Goal: Task Accomplishment & Management: Complete application form

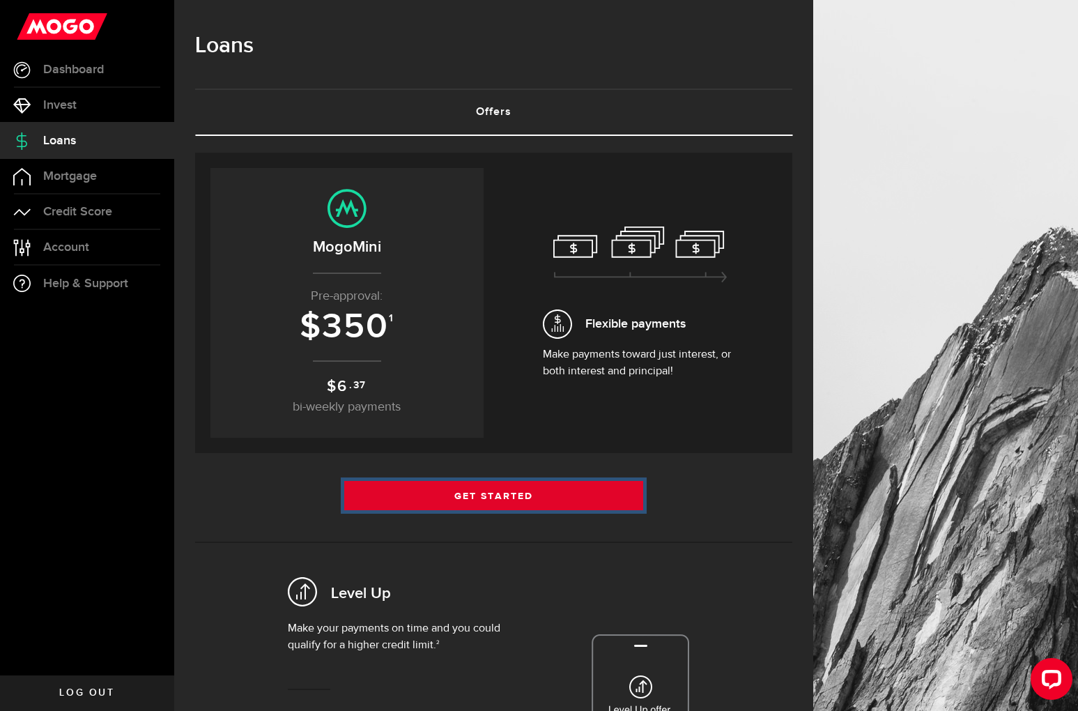
click at [507, 498] on link "Get Started" at bounding box center [493, 495] width 299 height 29
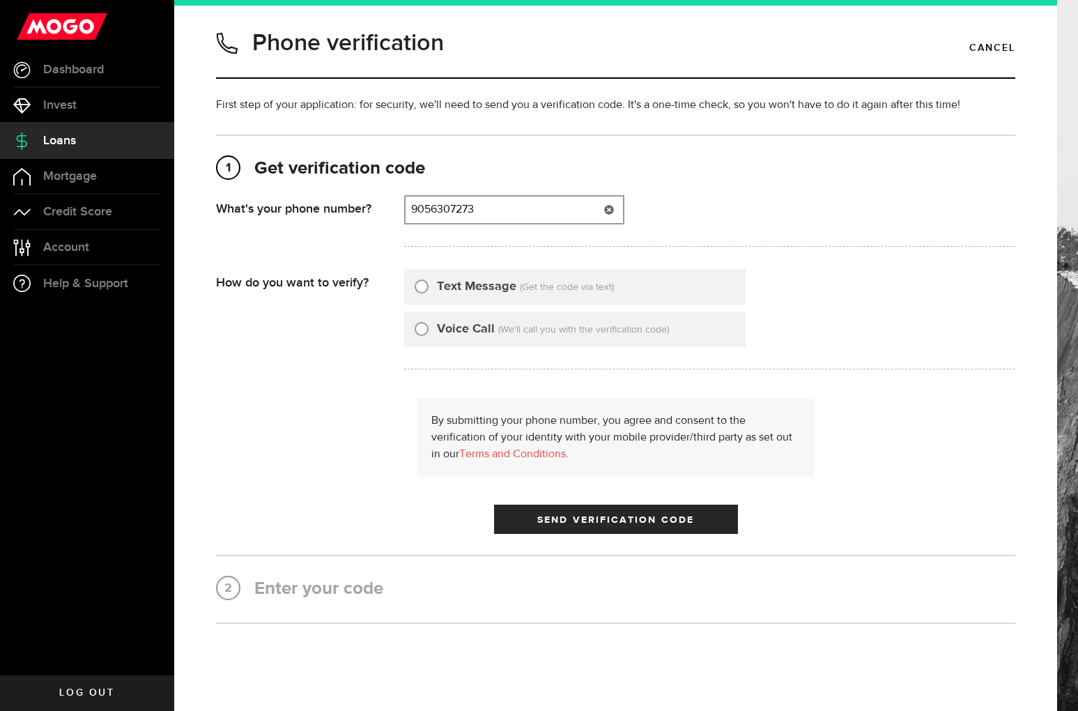
type input "9056307273"
click at [425, 289] on input "Text Message" at bounding box center [422, 284] width 14 height 14
radio input "true"
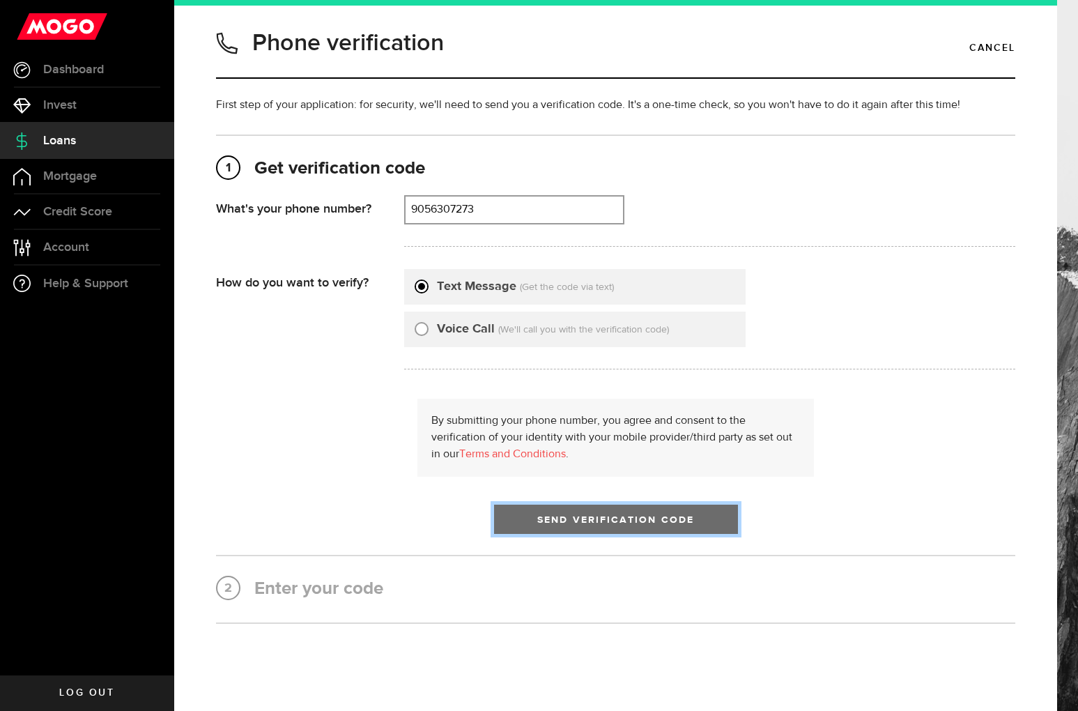
click at [562, 507] on button "Send Verification Code" at bounding box center [616, 519] width 244 height 29
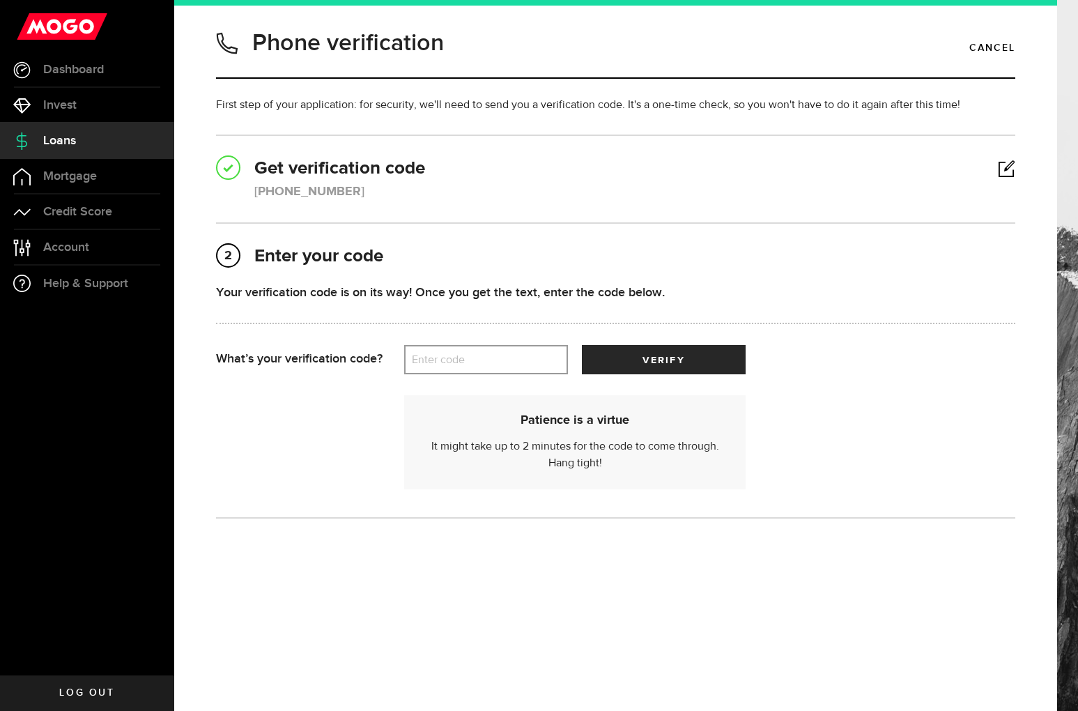
click at [468, 361] on label "Enter code" at bounding box center [486, 360] width 164 height 29
click at [468, 361] on input "Enter code" at bounding box center [486, 359] width 164 height 29
click at [475, 362] on label "Enter code" at bounding box center [486, 360] width 164 height 29
click at [475, 362] on input "Enter code" at bounding box center [486, 359] width 164 height 29
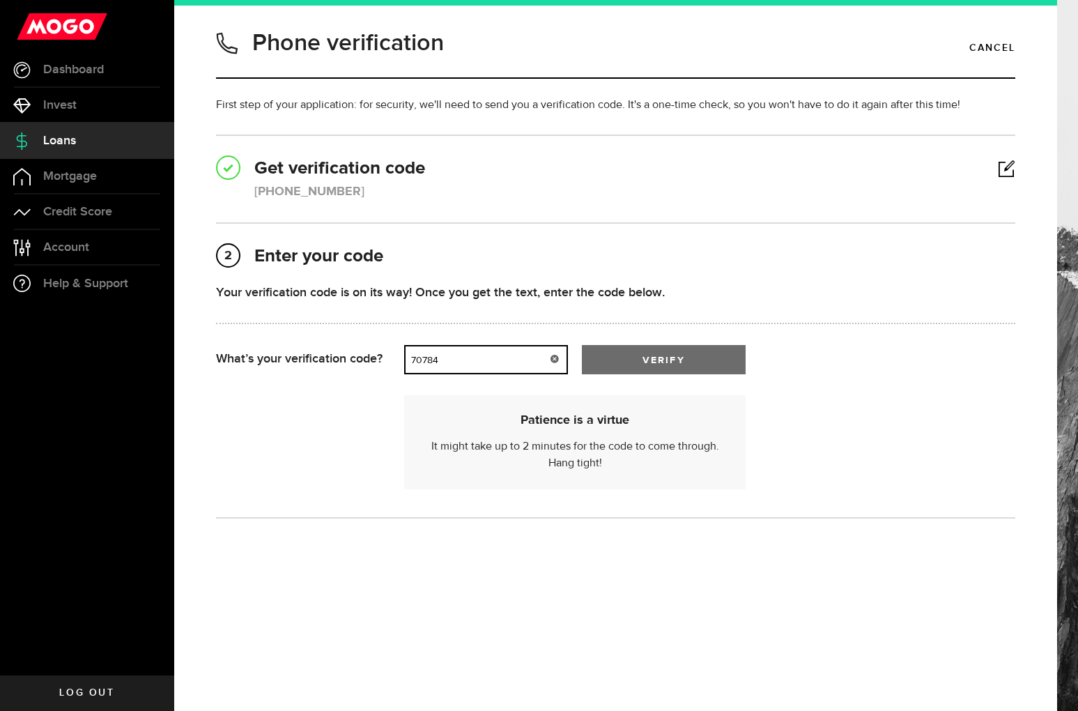
type input "70784"
click at [604, 365] on button "verify" at bounding box center [664, 359] width 164 height 29
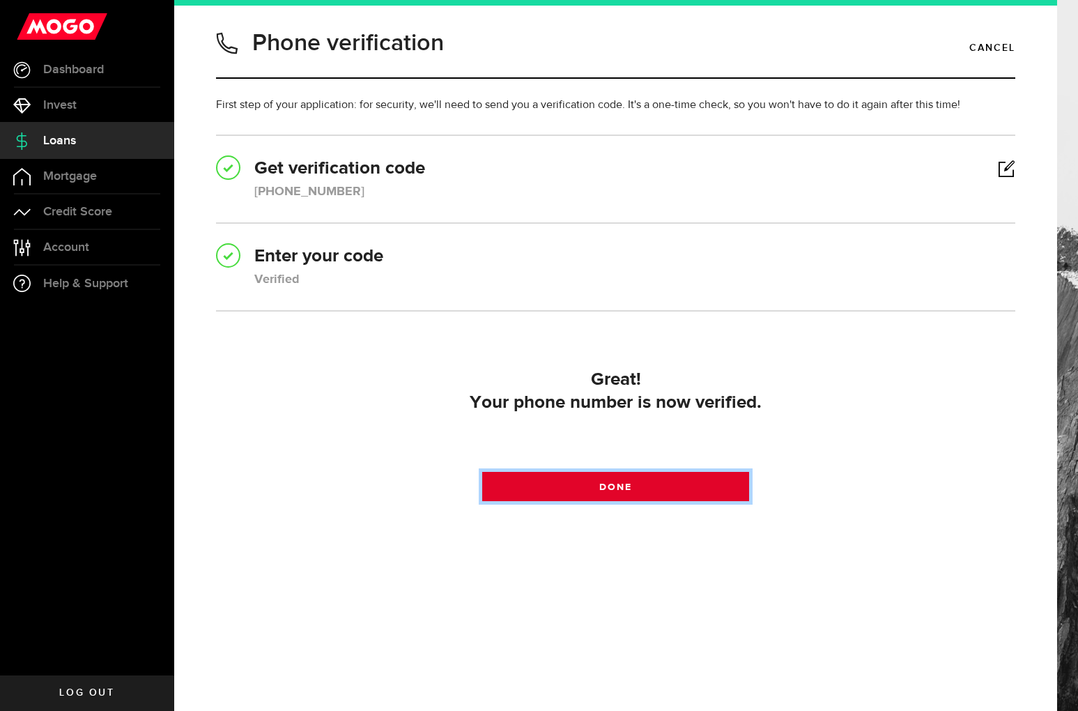
click at [678, 485] on link "Done" at bounding box center [615, 486] width 266 height 29
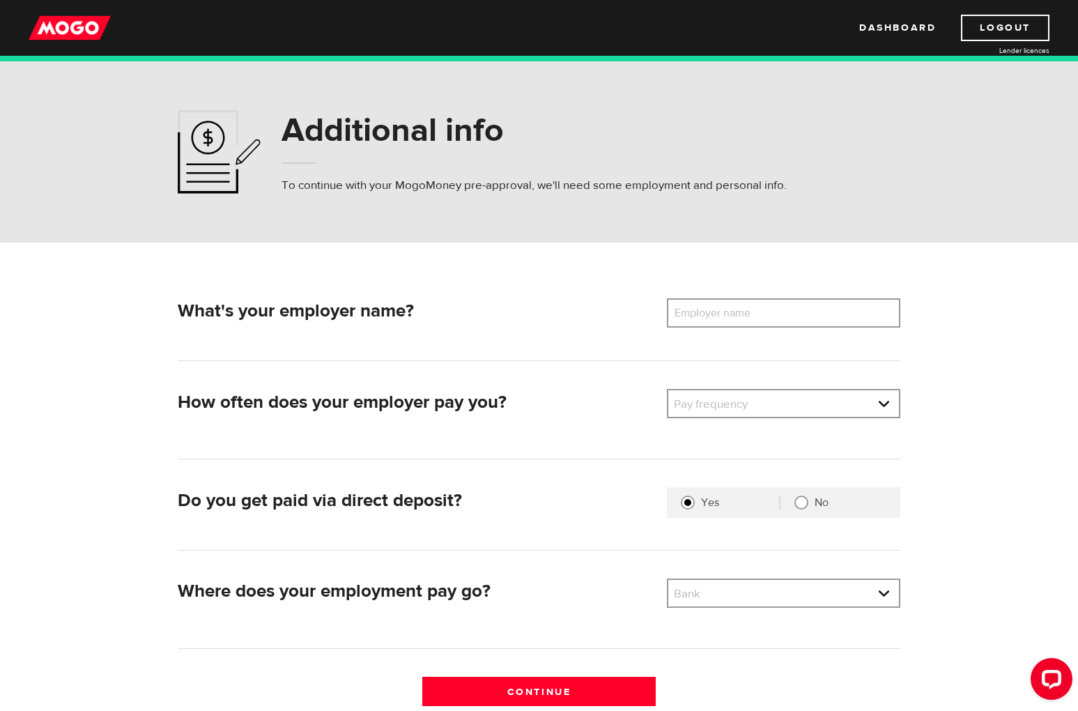
click at [721, 316] on label "Employer name" at bounding box center [723, 312] width 112 height 29
click at [721, 316] on input "Employer name" at bounding box center [784, 312] width 234 height 29
type input "Halton DSB"
click at [722, 401] on link at bounding box center [783, 403] width 231 height 26
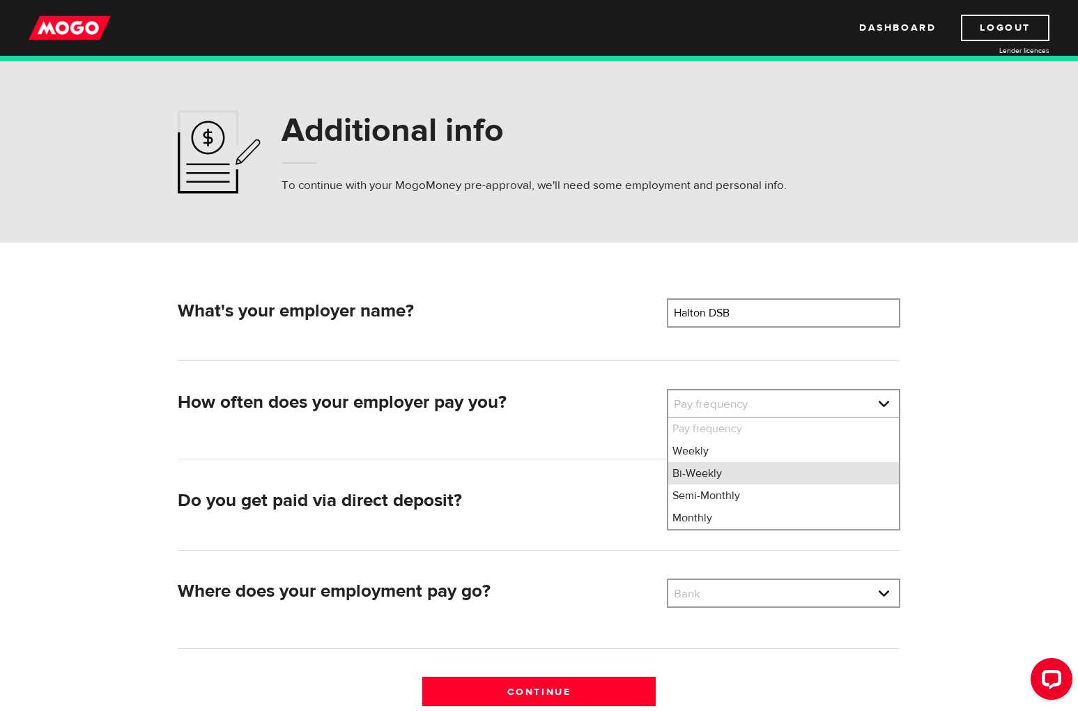
click at [743, 473] on li "Bi-Weekly" at bounding box center [783, 473] width 231 height 22
select select "2"
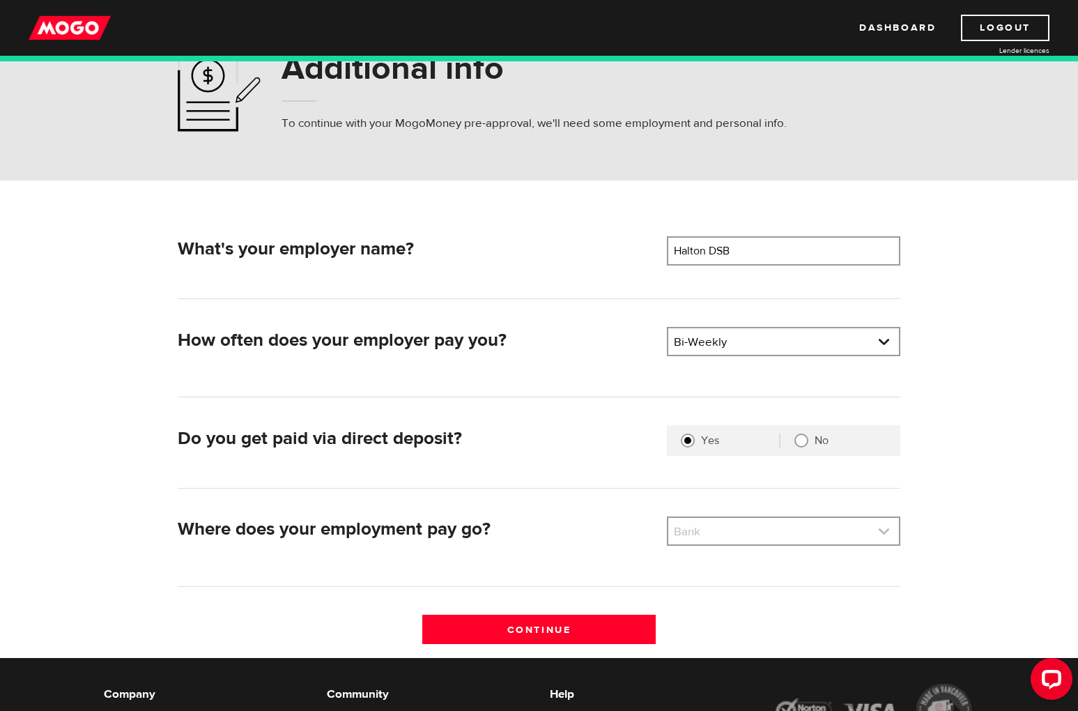
scroll to position [64, 0]
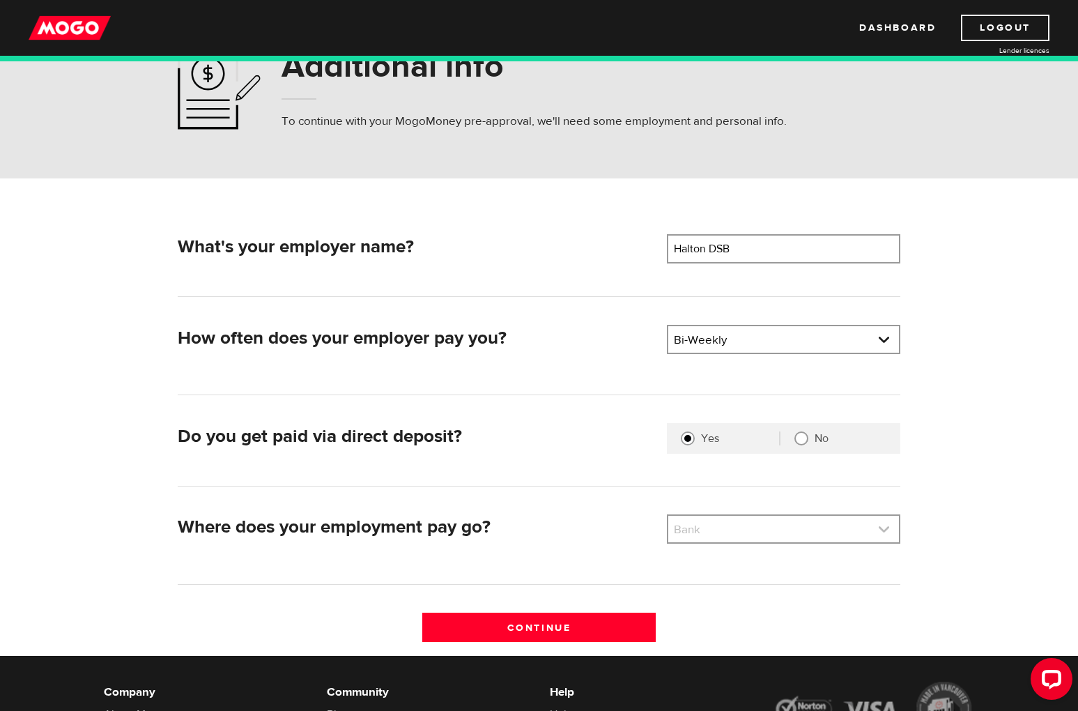
click at [737, 523] on link at bounding box center [783, 529] width 231 height 26
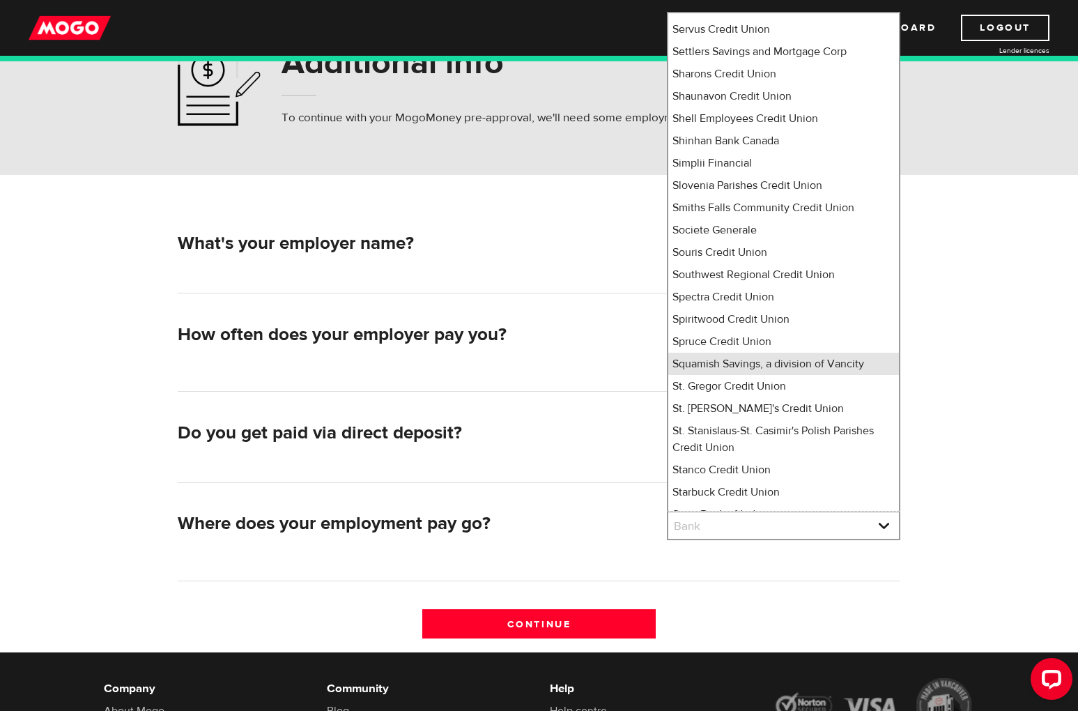
scroll to position [9204, 0]
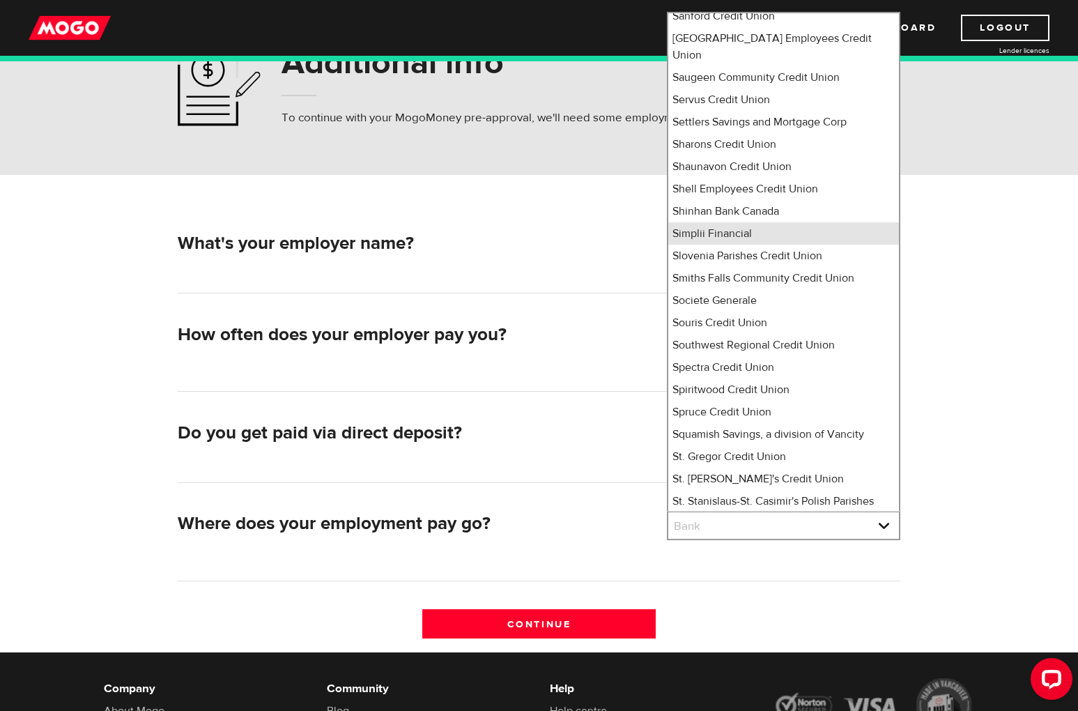
click at [724, 222] on li "Simplii Financial" at bounding box center [783, 233] width 231 height 22
select select "360"
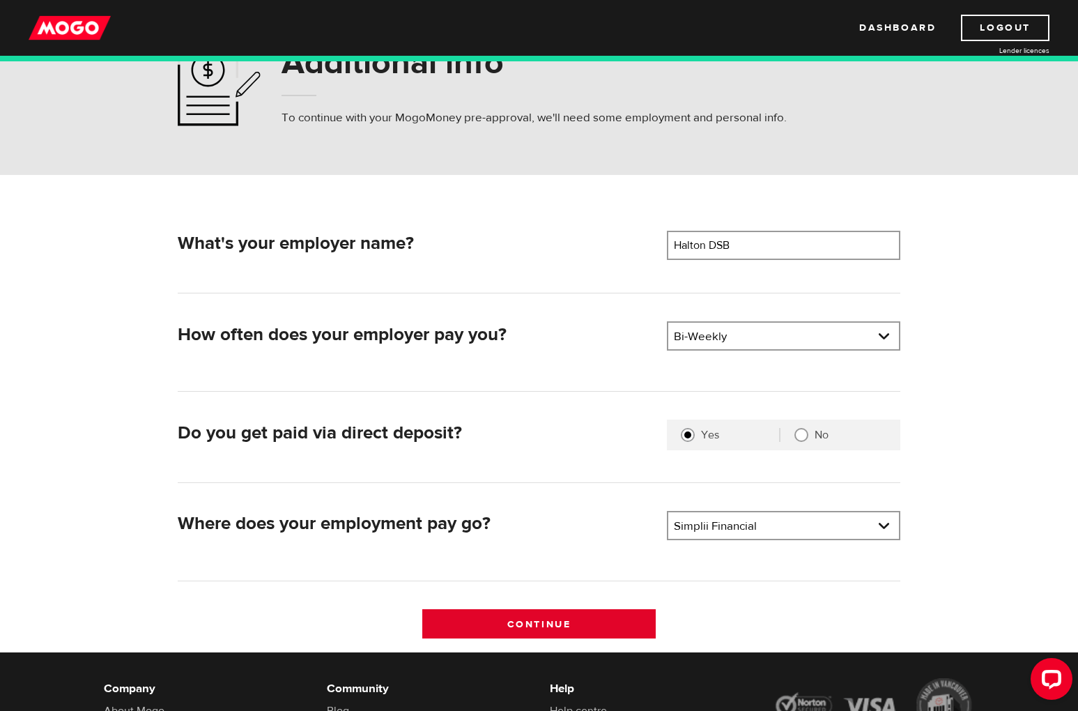
click at [547, 627] on input "Continue" at bounding box center [539, 623] width 234 height 29
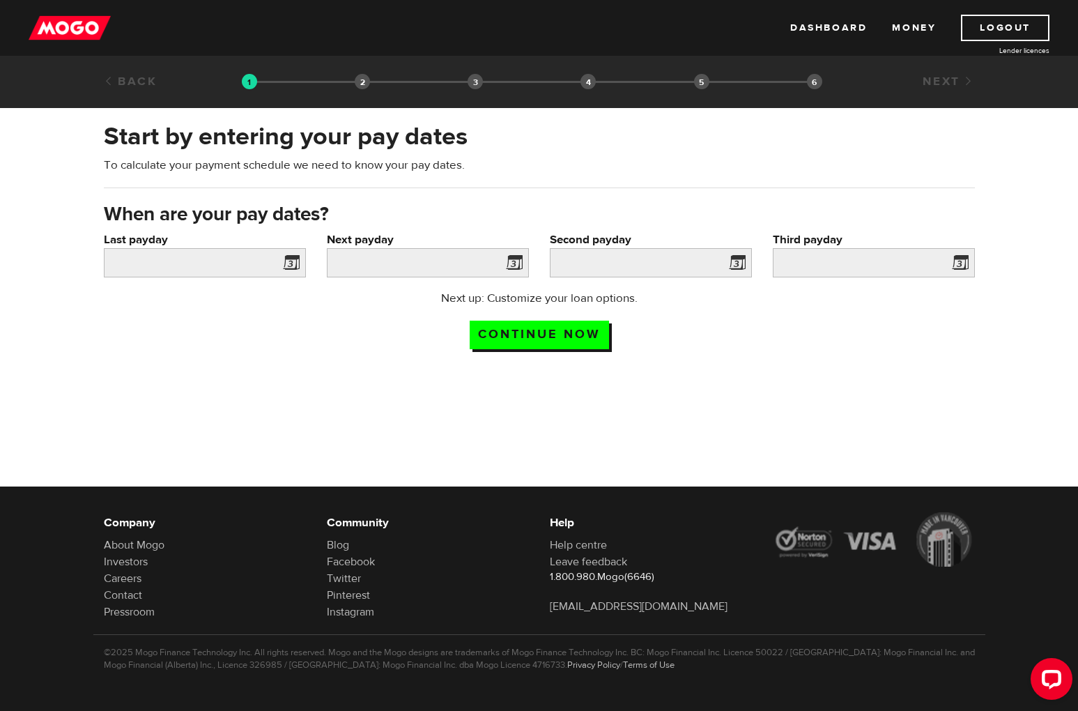
click at [284, 266] on span at bounding box center [288, 265] width 21 height 22
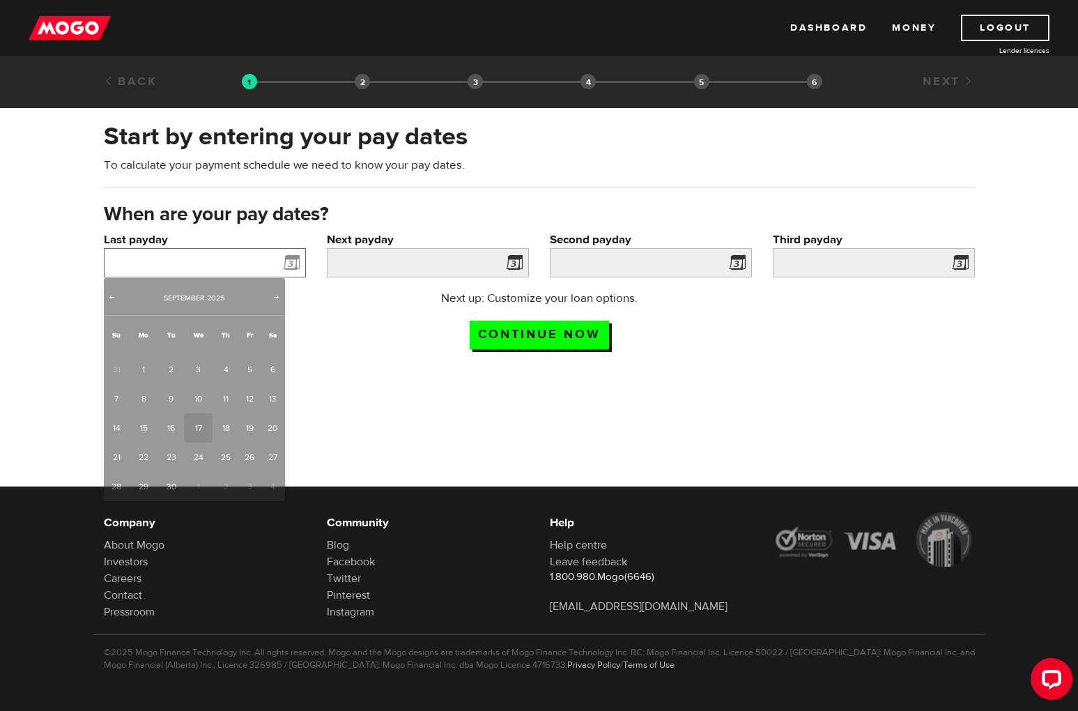
click at [243, 257] on input "Last payday" at bounding box center [205, 262] width 202 height 29
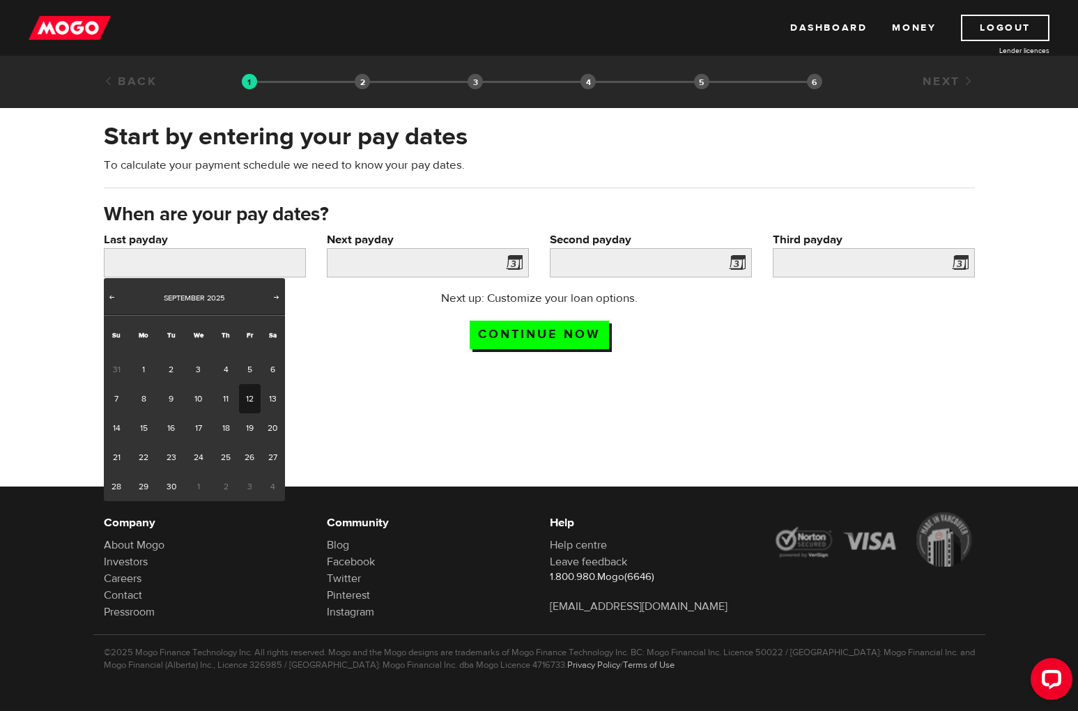
click at [249, 395] on link "12" at bounding box center [250, 398] width 22 height 29
type input "2025/09/12"
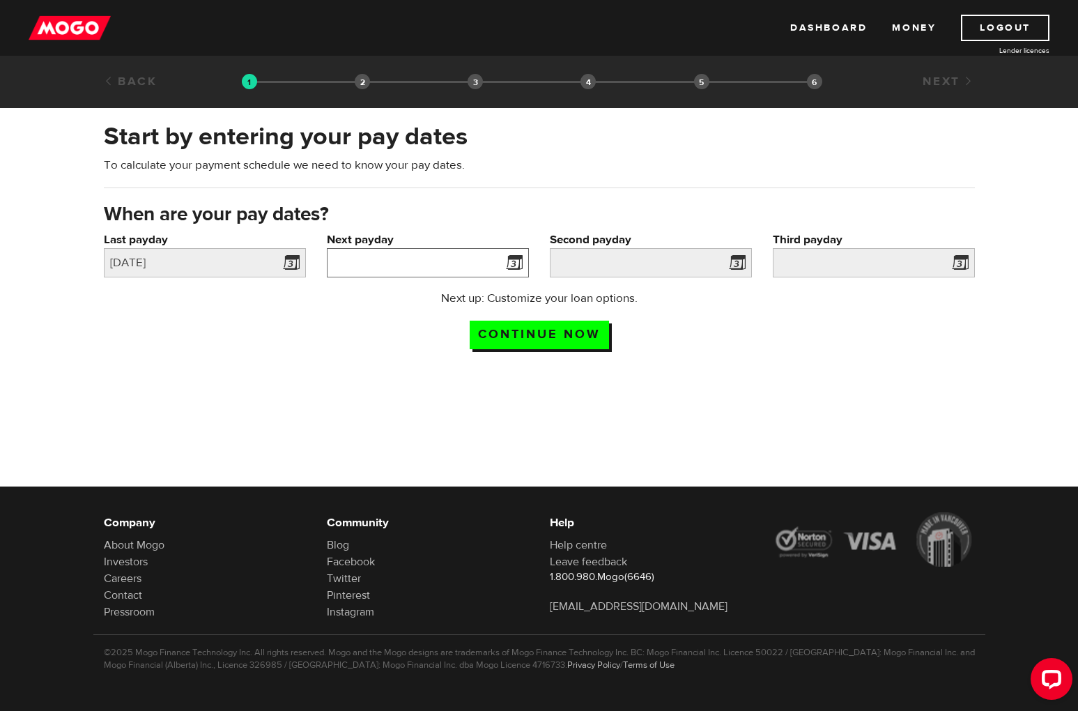
click at [377, 268] on input "Next payday" at bounding box center [428, 262] width 202 height 29
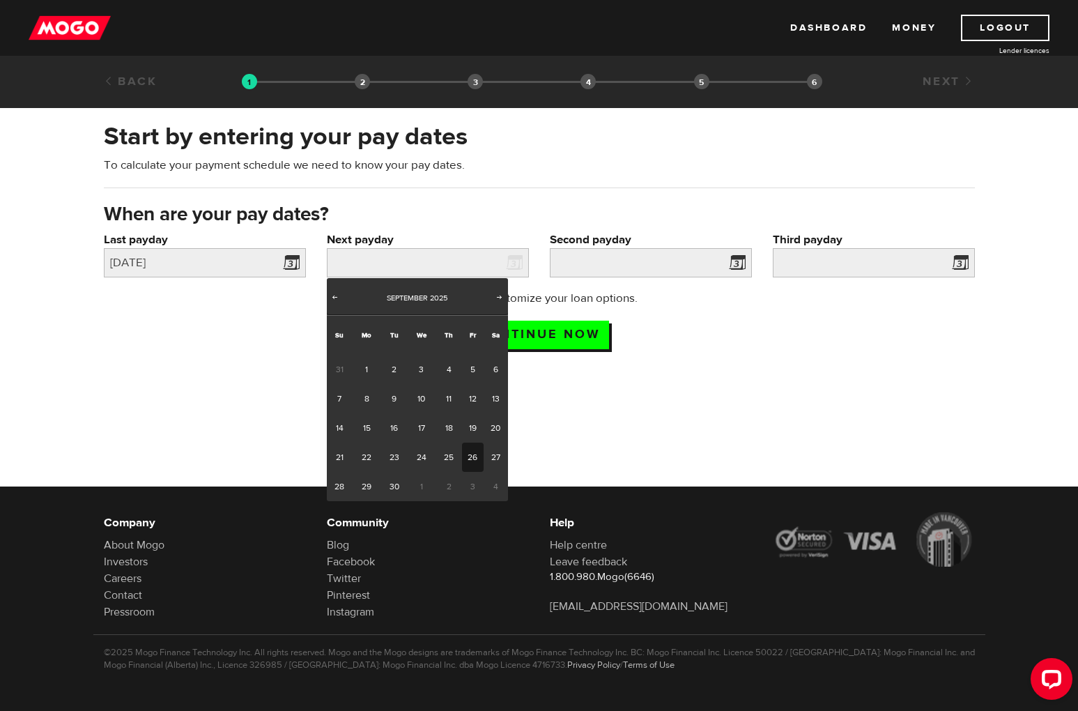
drag, startPoint x: 468, startPoint y: 456, endPoint x: 497, endPoint y: 421, distance: 45.1
click at [468, 456] on link "26" at bounding box center [473, 457] width 22 height 29
type input "2025/09/26"
type input "2025/10/10"
type input "2025/10/24"
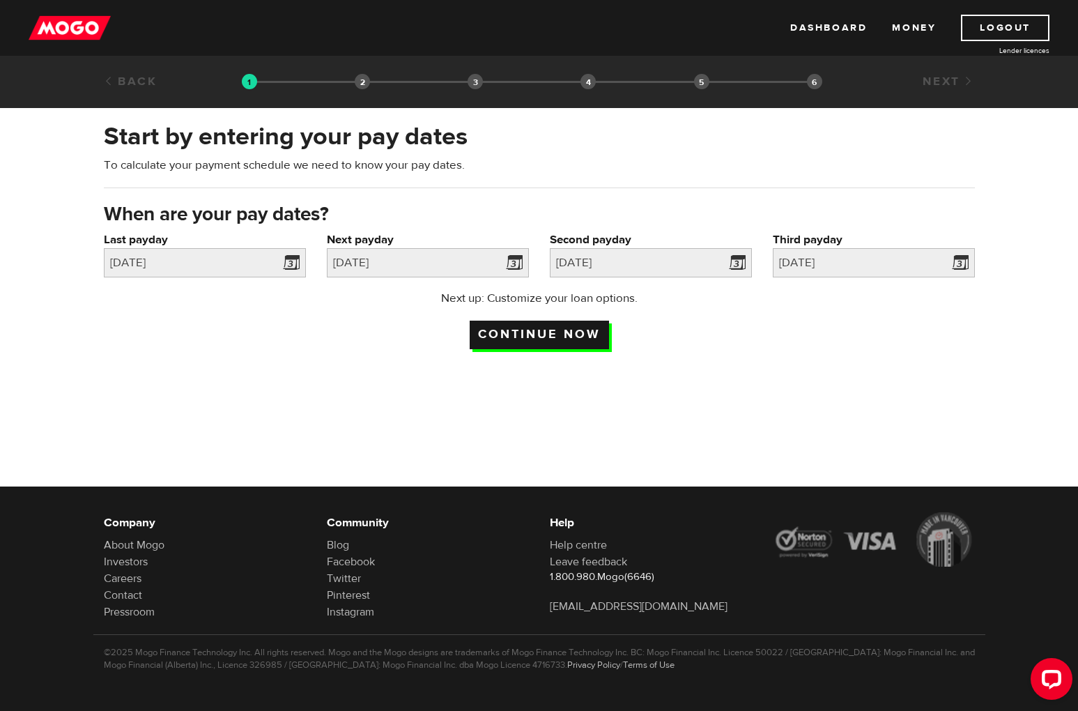
click at [572, 331] on input "Continue now" at bounding box center [539, 335] width 139 height 29
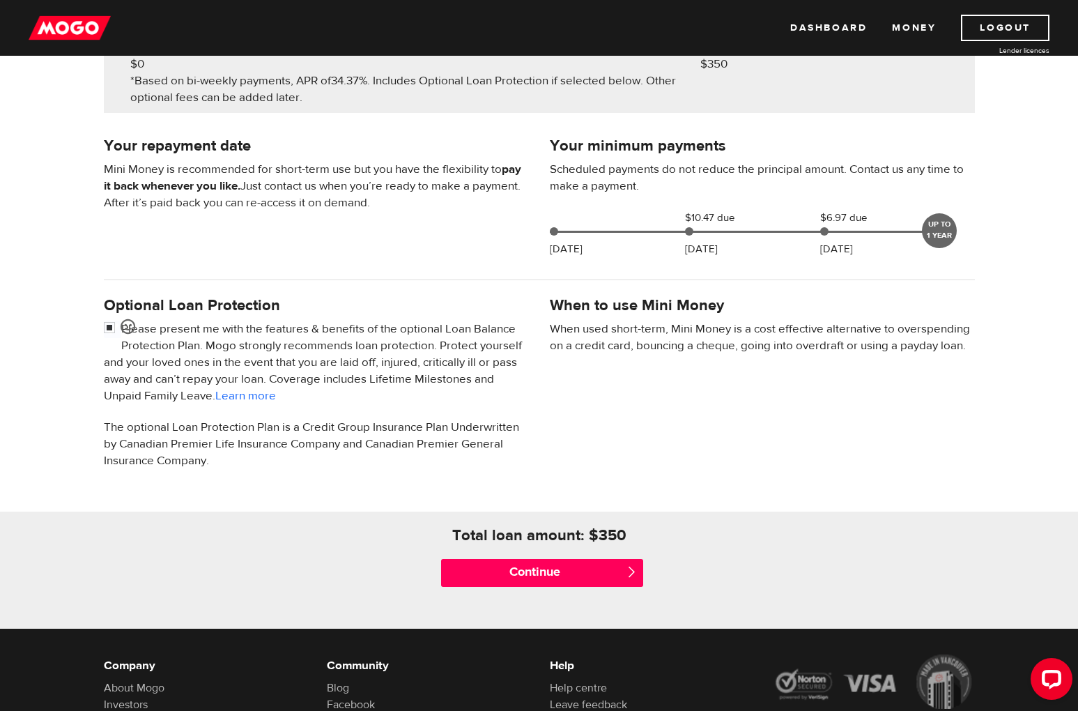
scroll to position [267, 0]
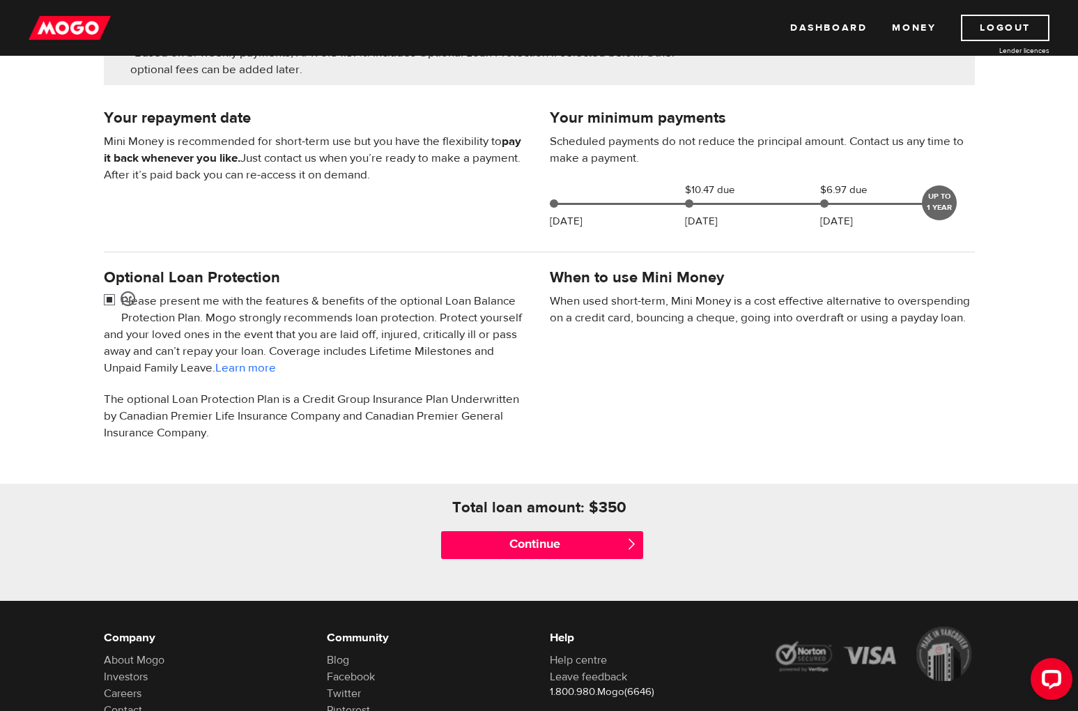
click at [110, 300] on input "checkbox" at bounding box center [112, 301] width 17 height 17
click at [109, 300] on input "checkbox" at bounding box center [112, 301] width 17 height 17
checkbox input "false"
click at [501, 547] on input "Continue" at bounding box center [542, 545] width 202 height 28
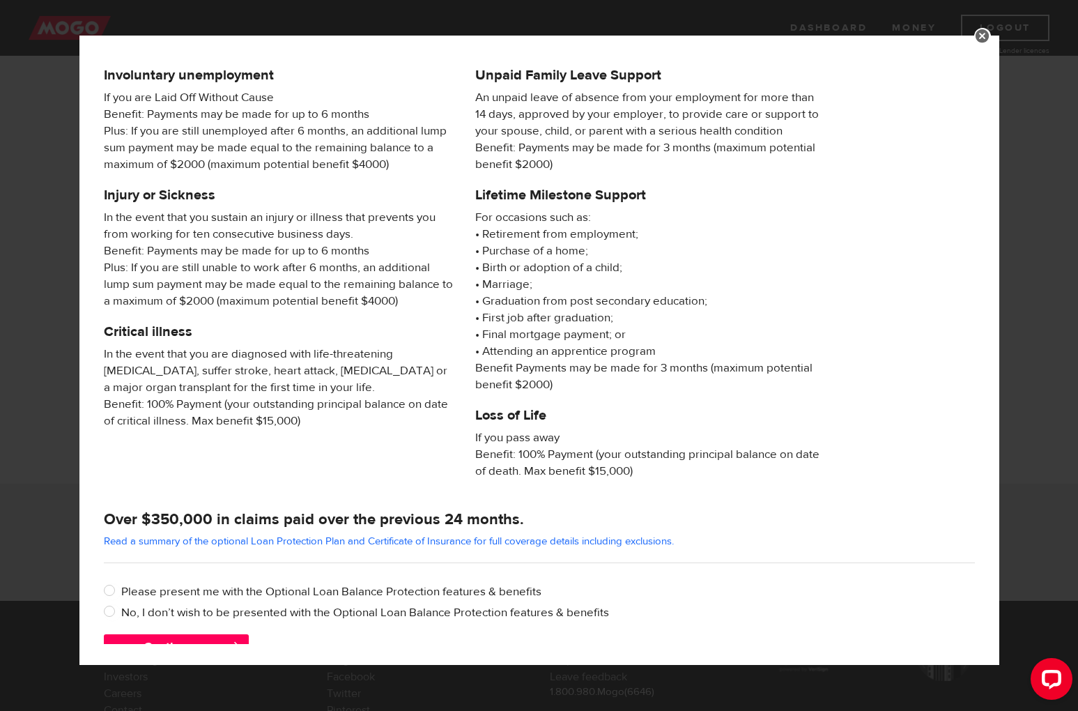
scroll to position [66, 0]
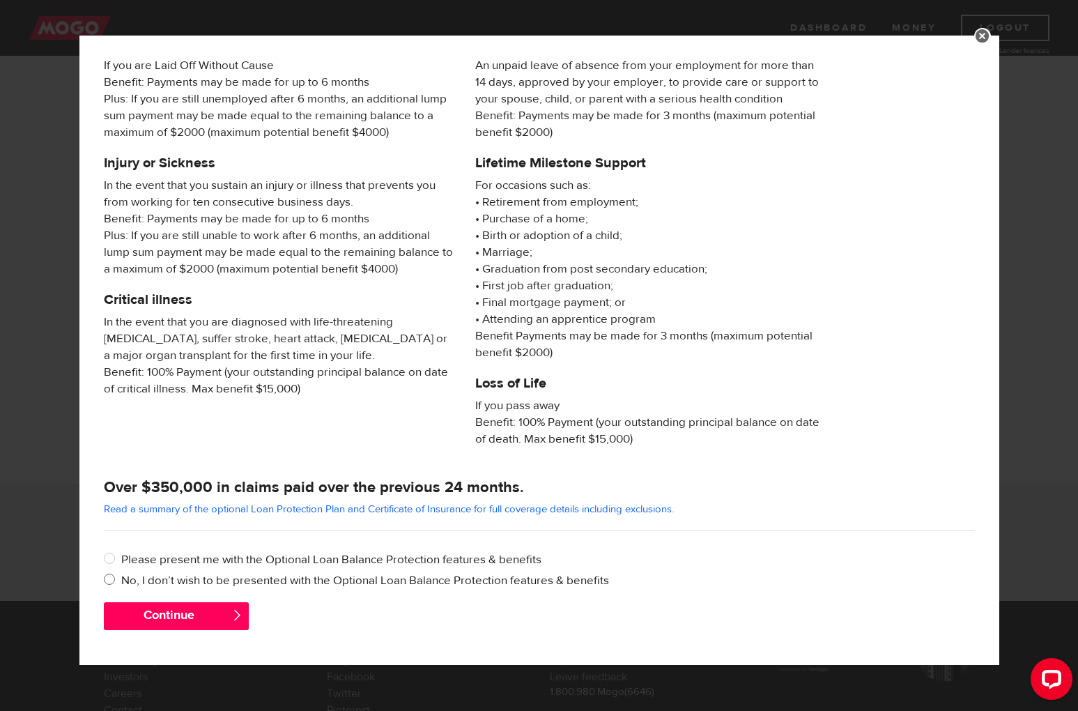
click at [108, 579] on input "No, I don’t wish to be presented with the Optional Loan Balance Protection feat…" at bounding box center [112, 580] width 17 height 17
radio input "true"
click at [165, 616] on button "Continue" at bounding box center [176, 616] width 145 height 28
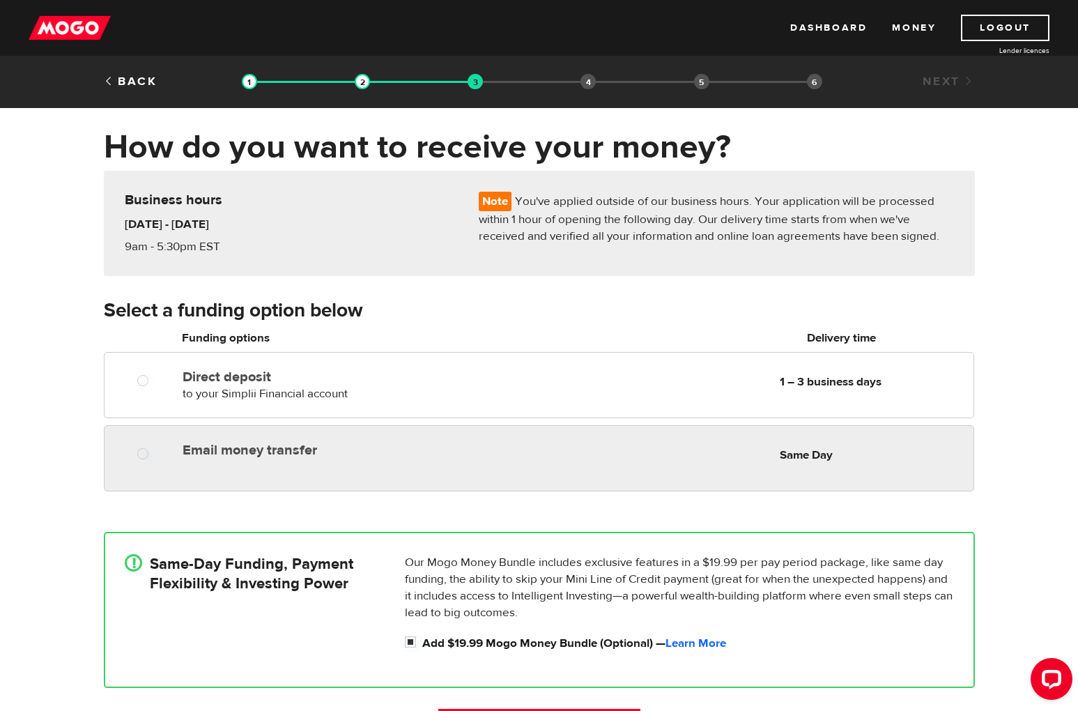
radio input "true"
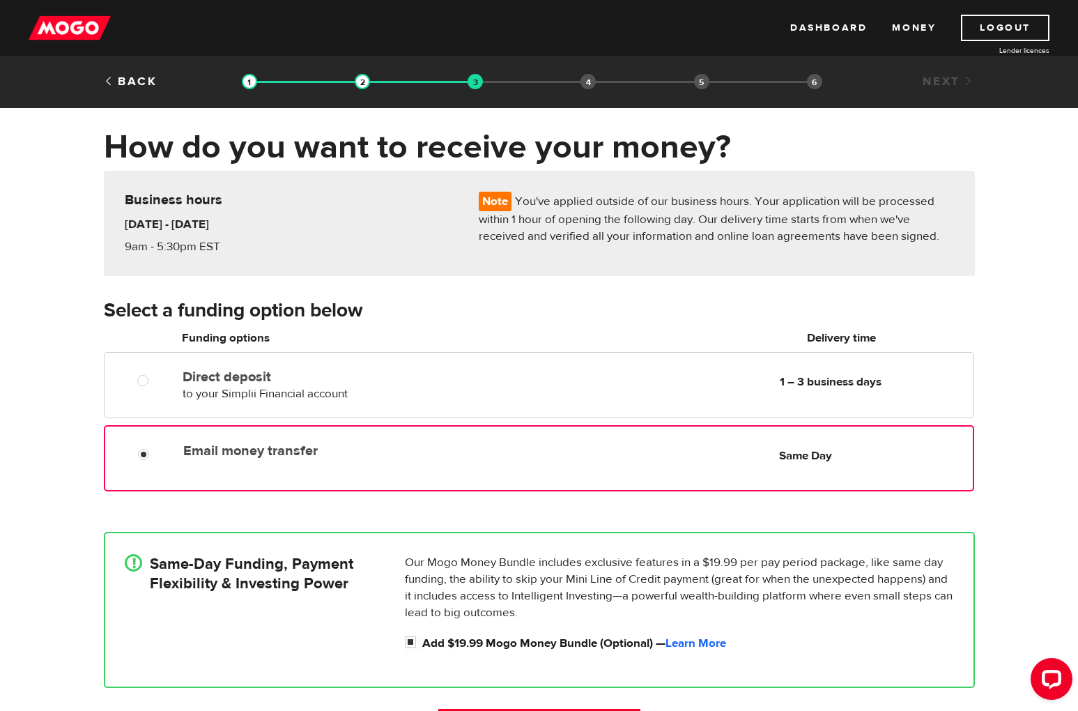
drag, startPoint x: 346, startPoint y: 441, endPoint x: 361, endPoint y: 438, distance: 15.6
click at [346, 441] on div "Email money transfer Delivery in Same Day" at bounding box center [343, 448] width 331 height 22
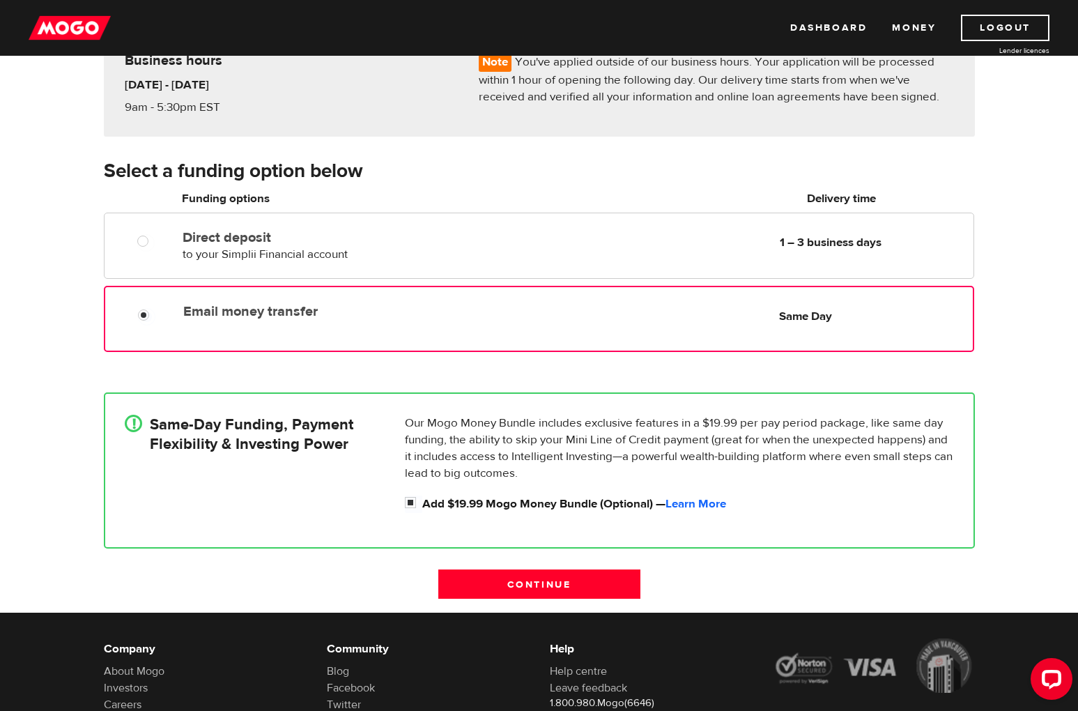
scroll to position [149, 0]
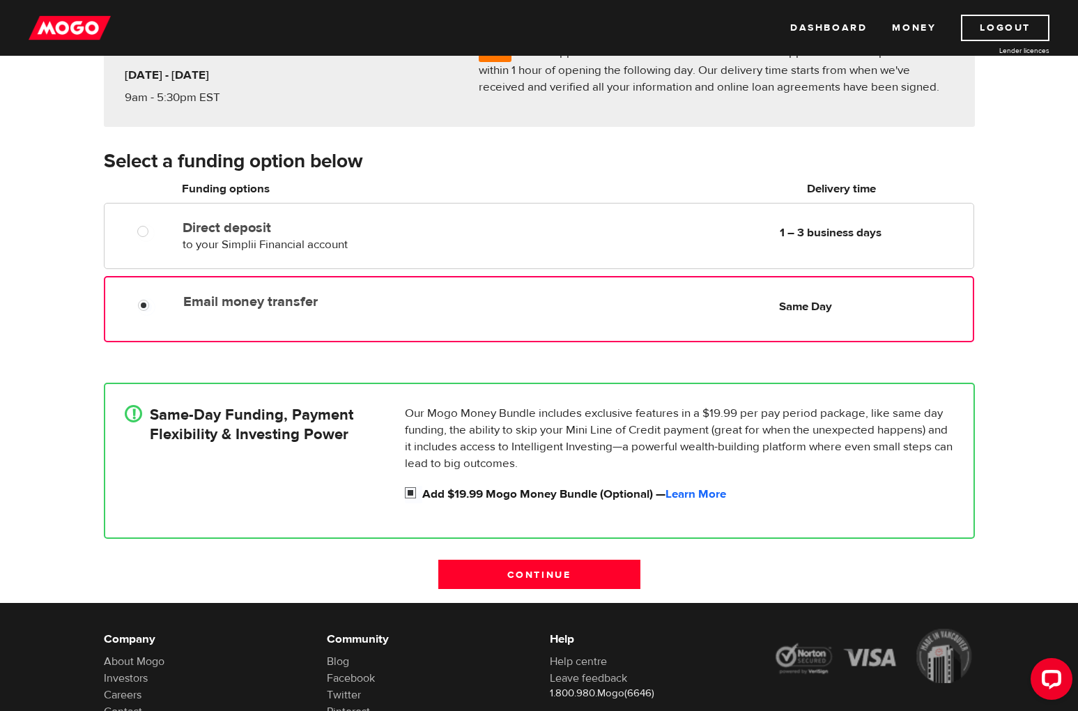
click at [411, 492] on input "Add $19.99 Mogo Money Bundle (Optional) — Learn More" at bounding box center [413, 494] width 17 height 17
checkbox input "false"
radio input "false"
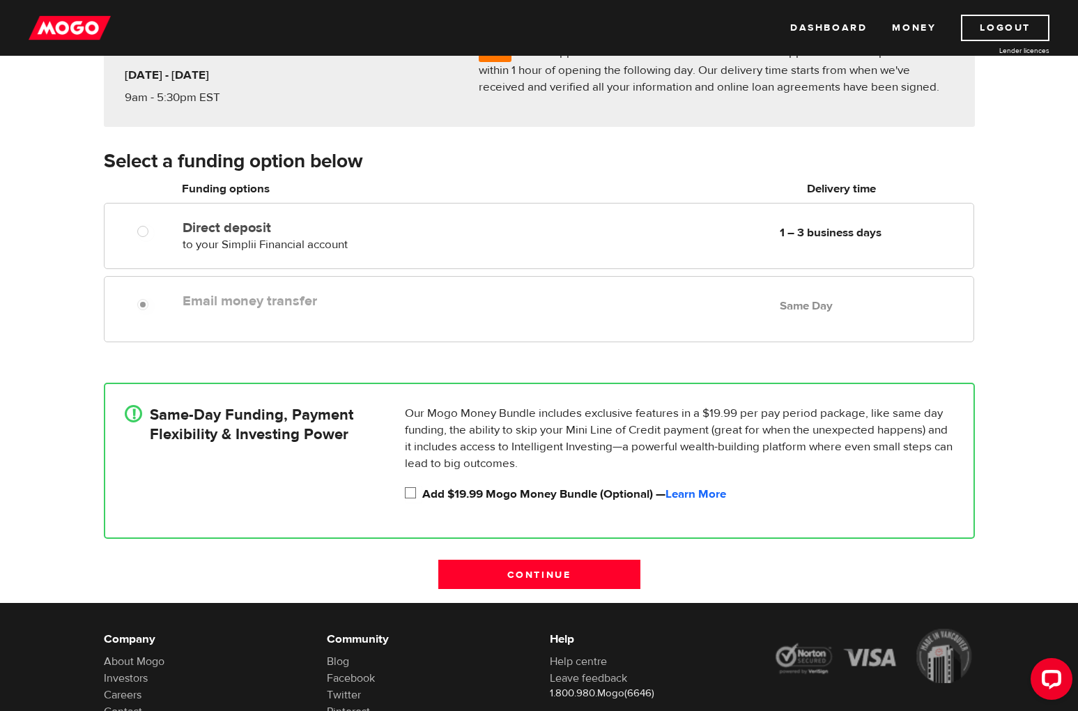
click at [527, 568] on input "Continue" at bounding box center [539, 574] width 202 height 29
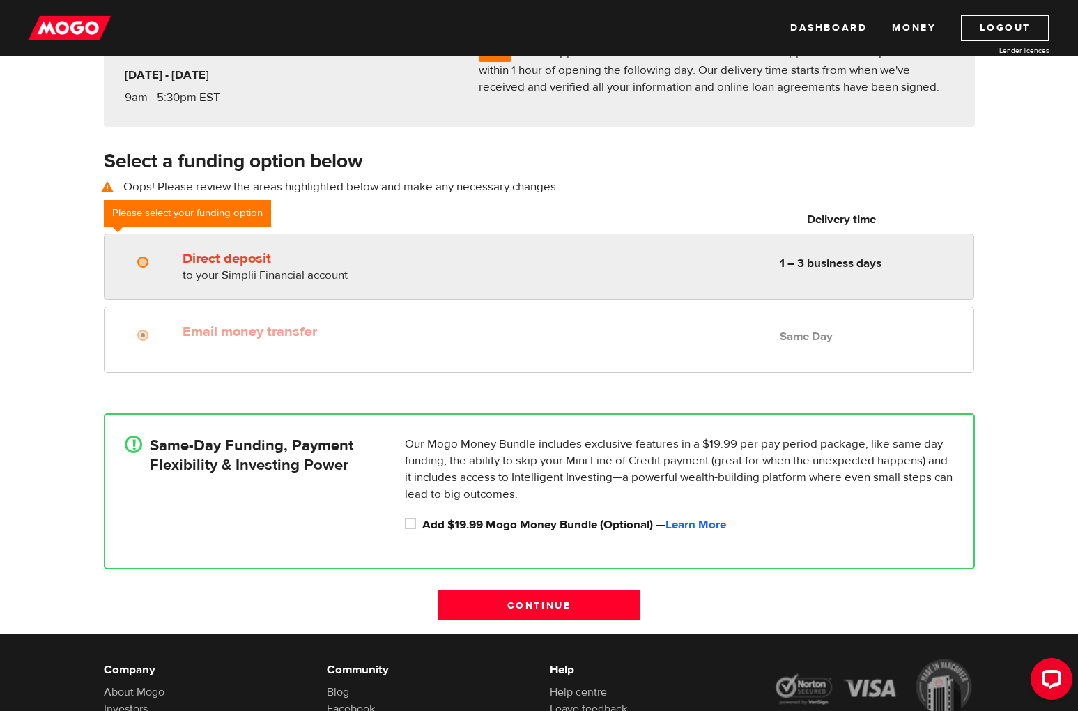
radio input "true"
click at [144, 255] on input "Direct deposit" at bounding box center [145, 263] width 17 height 17
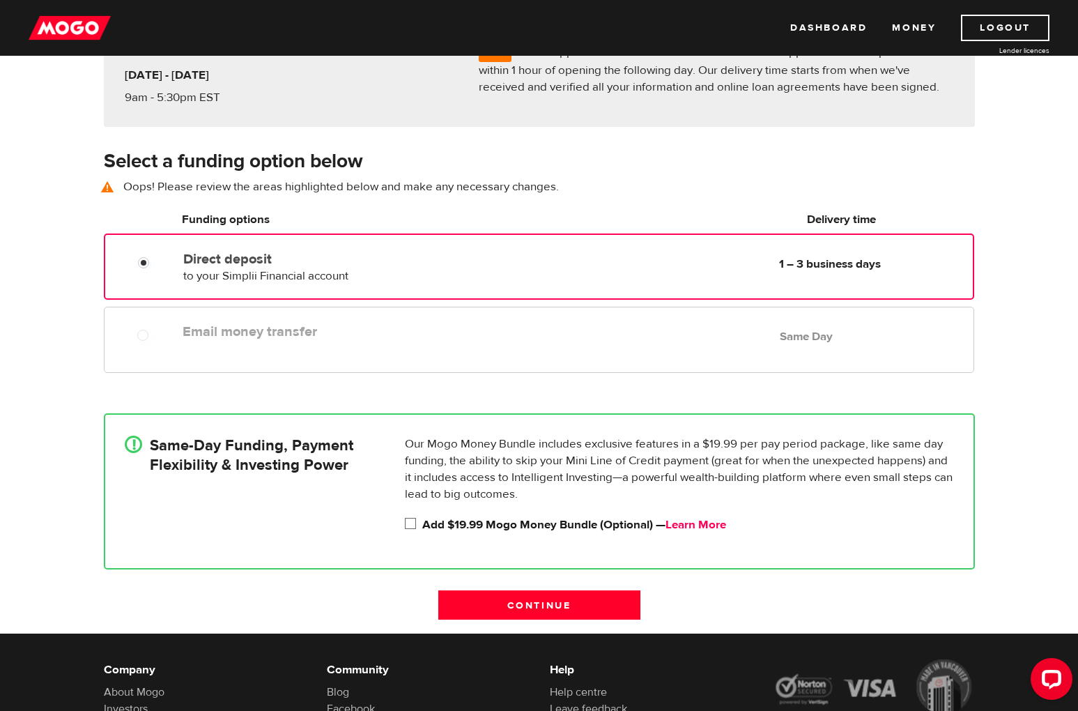
click at [705, 530] on link "Learn More" at bounding box center [696, 524] width 61 height 15
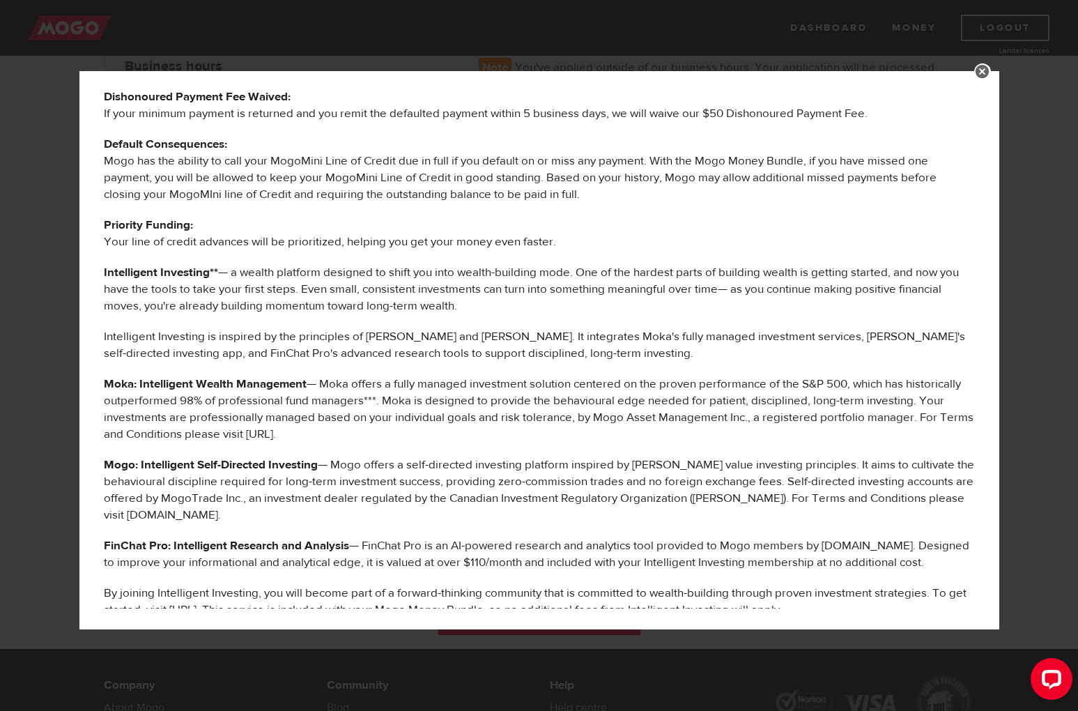
scroll to position [295, 0]
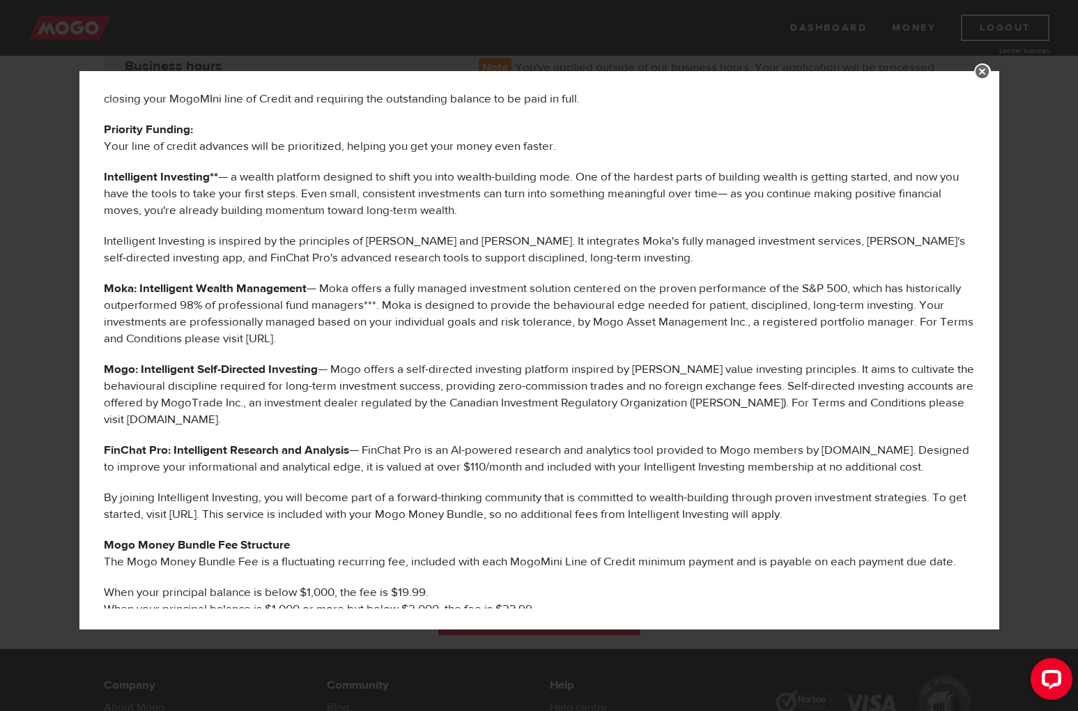
click at [61, 335] on div "MOGO MONEY BUNDLE BENEFITS The following services are offered to you as part of…" at bounding box center [539, 355] width 1078 height 711
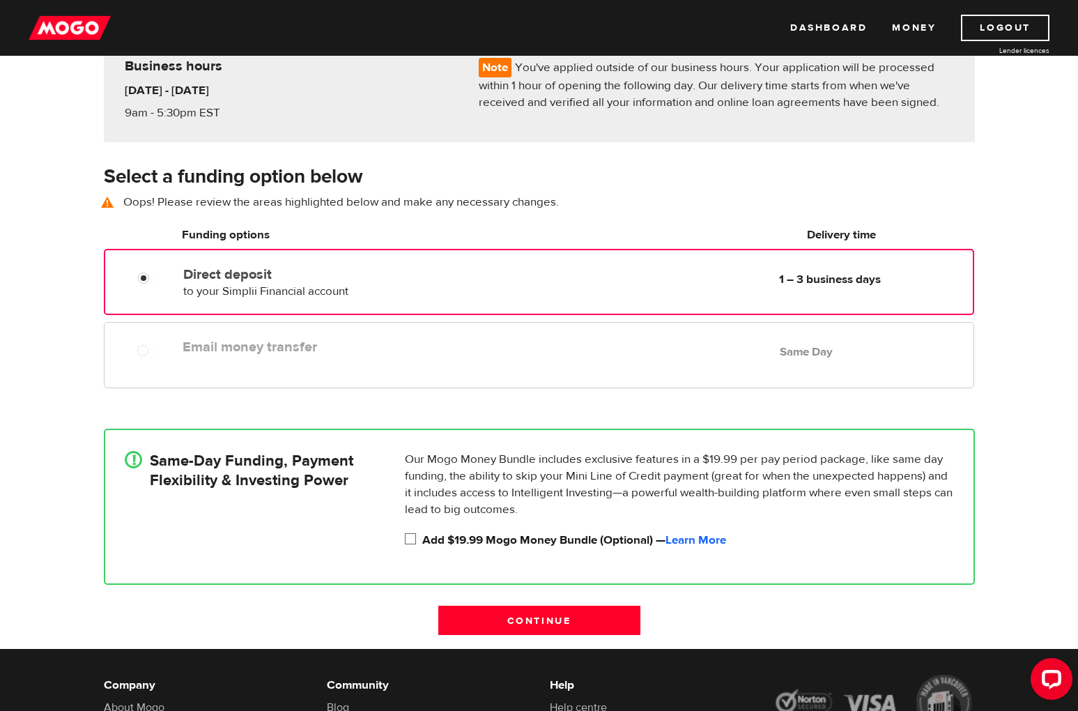
click at [411, 543] on input "Add $19.99 Mogo Money Bundle (Optional) — Learn More" at bounding box center [413, 540] width 17 height 17
checkbox input "true"
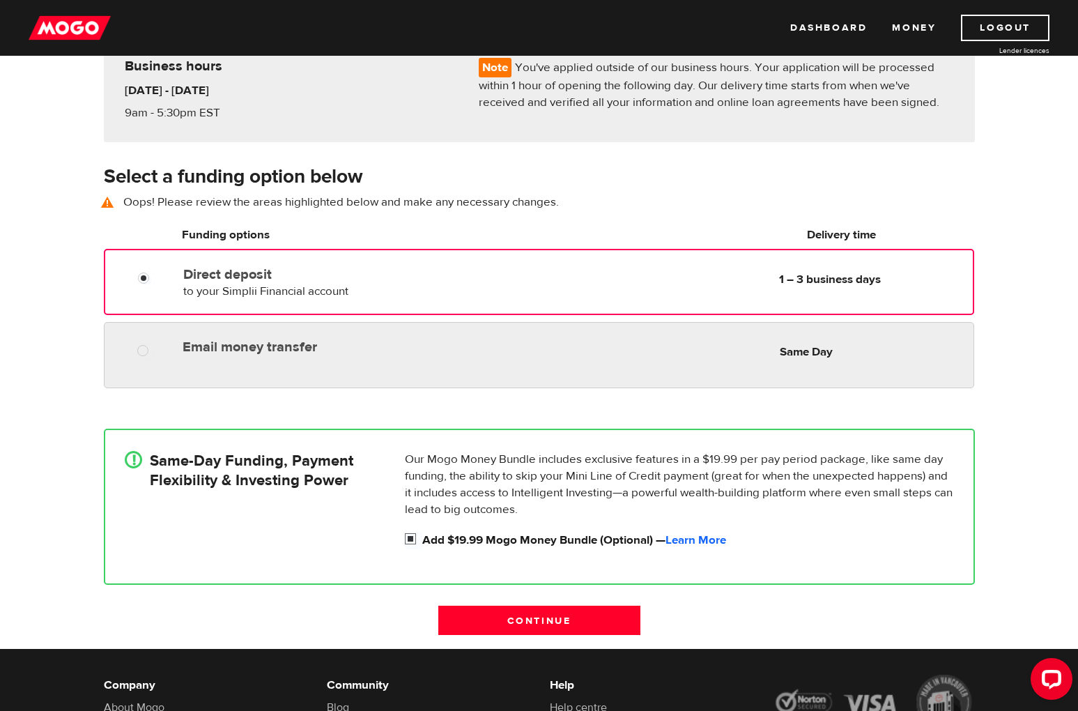
radio input "true"
click at [163, 353] on div at bounding box center [148, 352] width 84 height 17
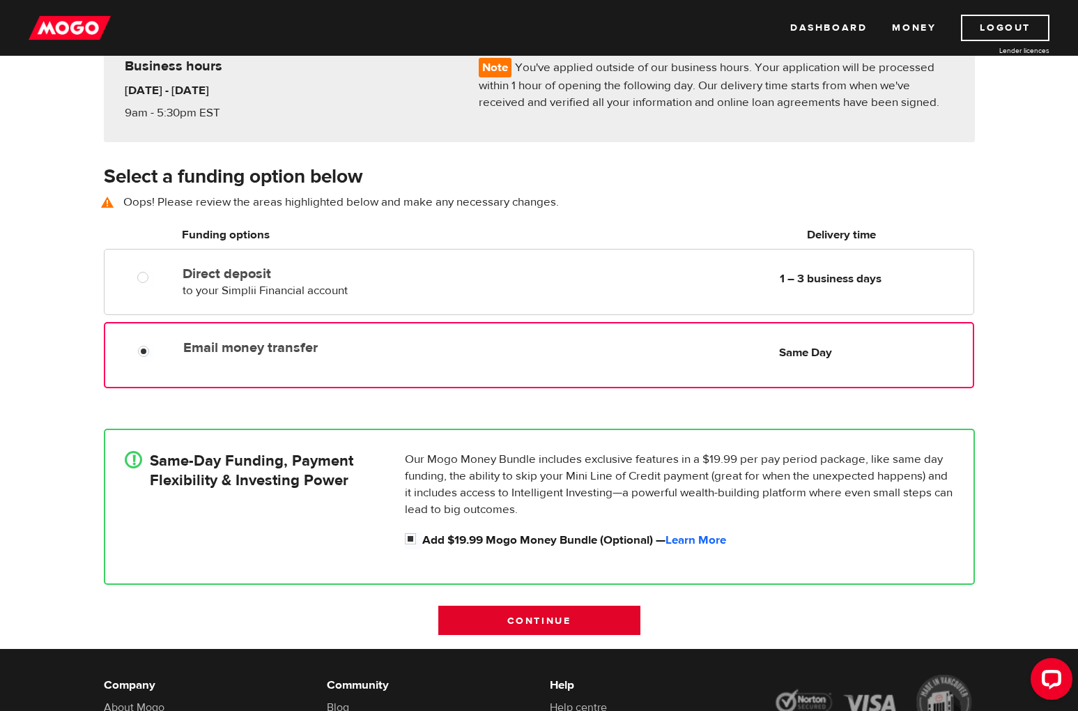
click at [542, 622] on input "Continue" at bounding box center [539, 620] width 202 height 29
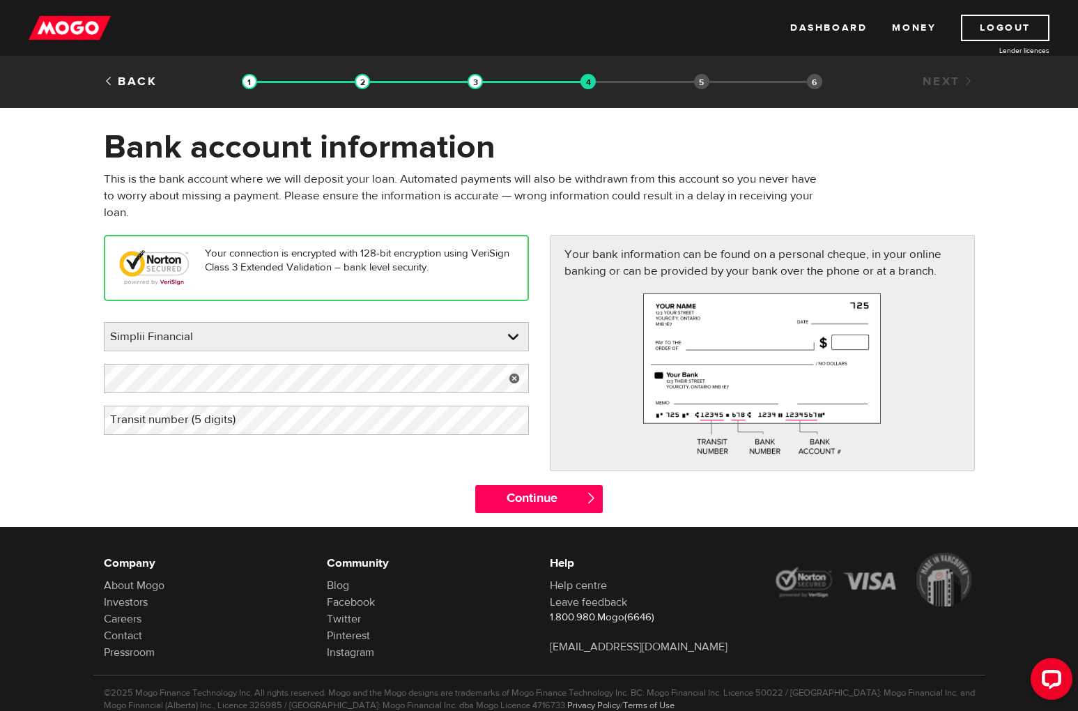
click at [262, 425] on label "Transit number (5 digits)" at bounding box center [184, 420] width 160 height 29
click at [203, 418] on label "Transit number (5 digits)" at bounding box center [184, 420] width 160 height 29
click at [269, 334] on link at bounding box center [317, 337] width 424 height 28
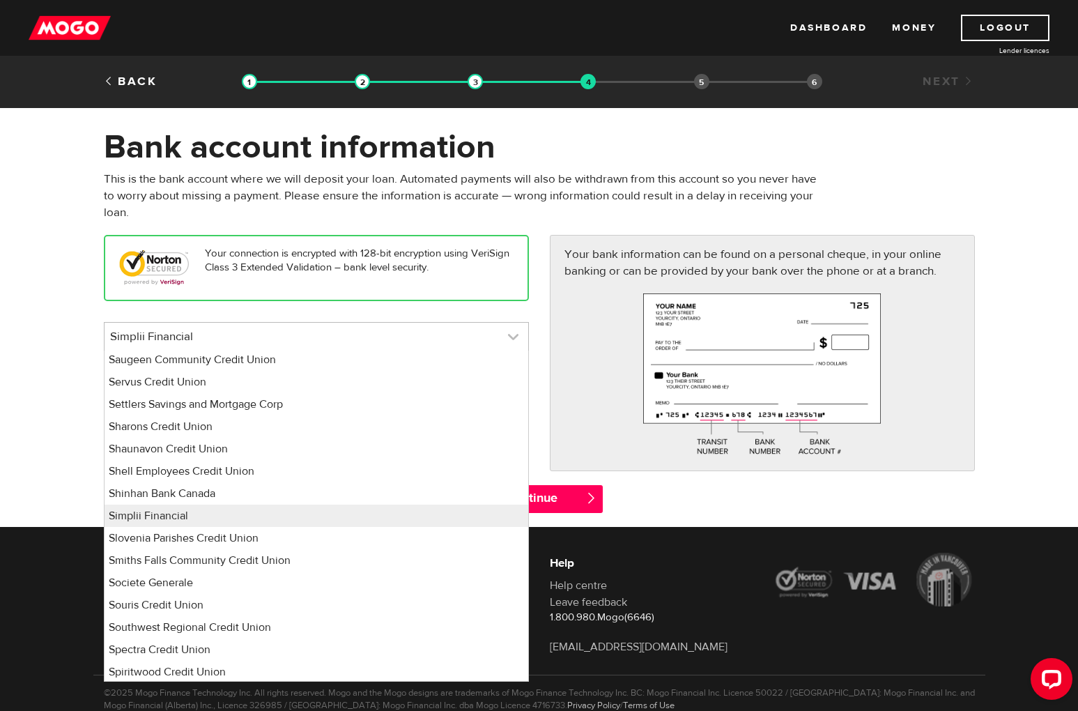
click at [269, 334] on link at bounding box center [317, 337] width 424 height 28
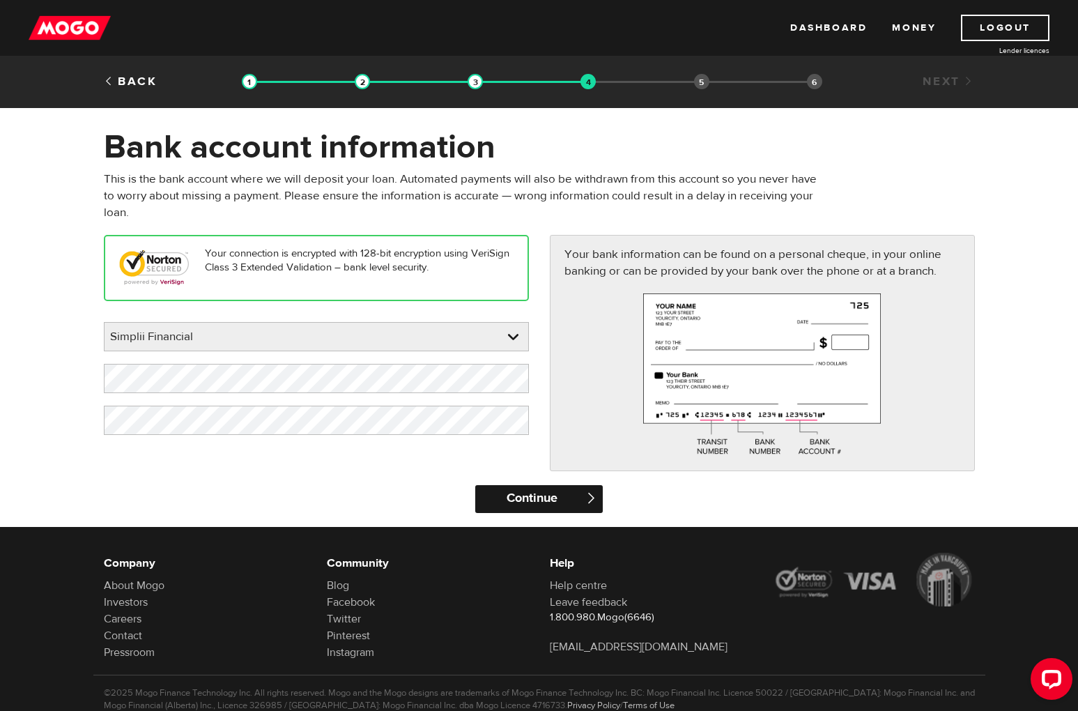
click at [520, 495] on input "Continue" at bounding box center [539, 499] width 128 height 28
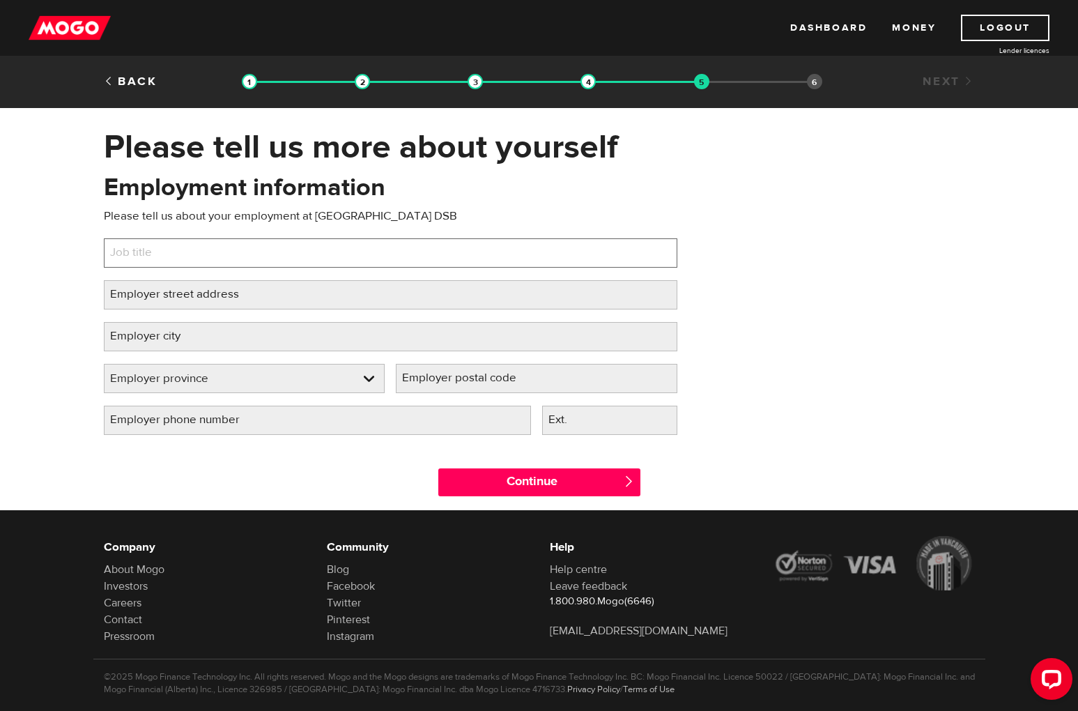
click at [268, 268] on input "Job title" at bounding box center [391, 252] width 574 height 29
type input "Instructional Program Leader"
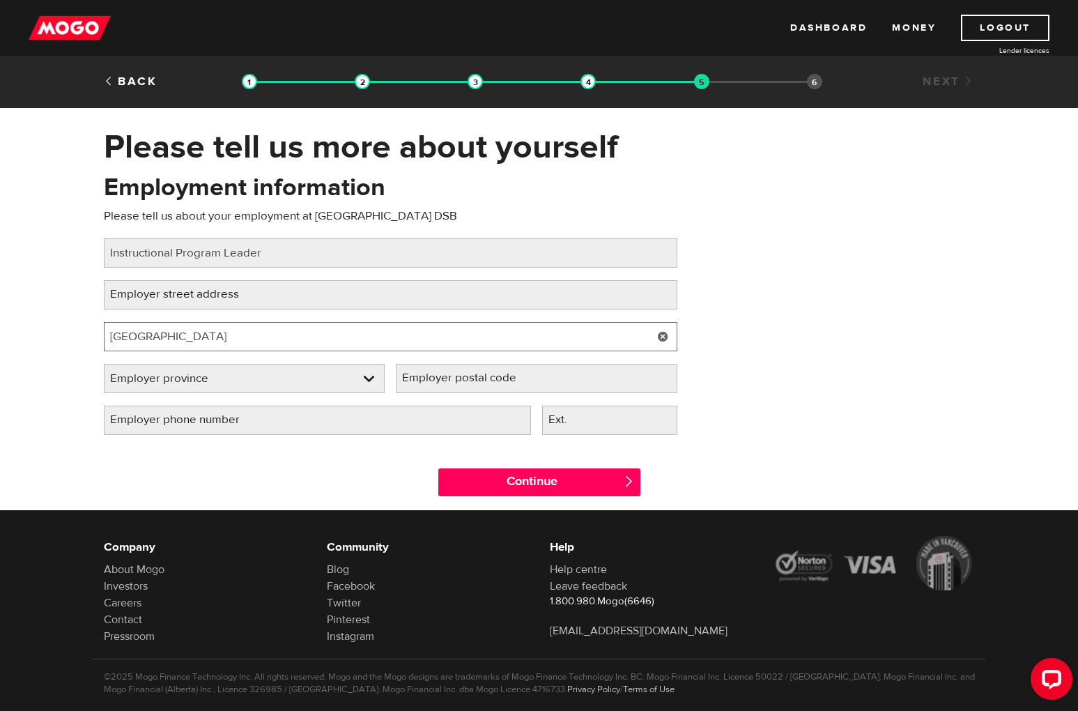
type input "Burlington"
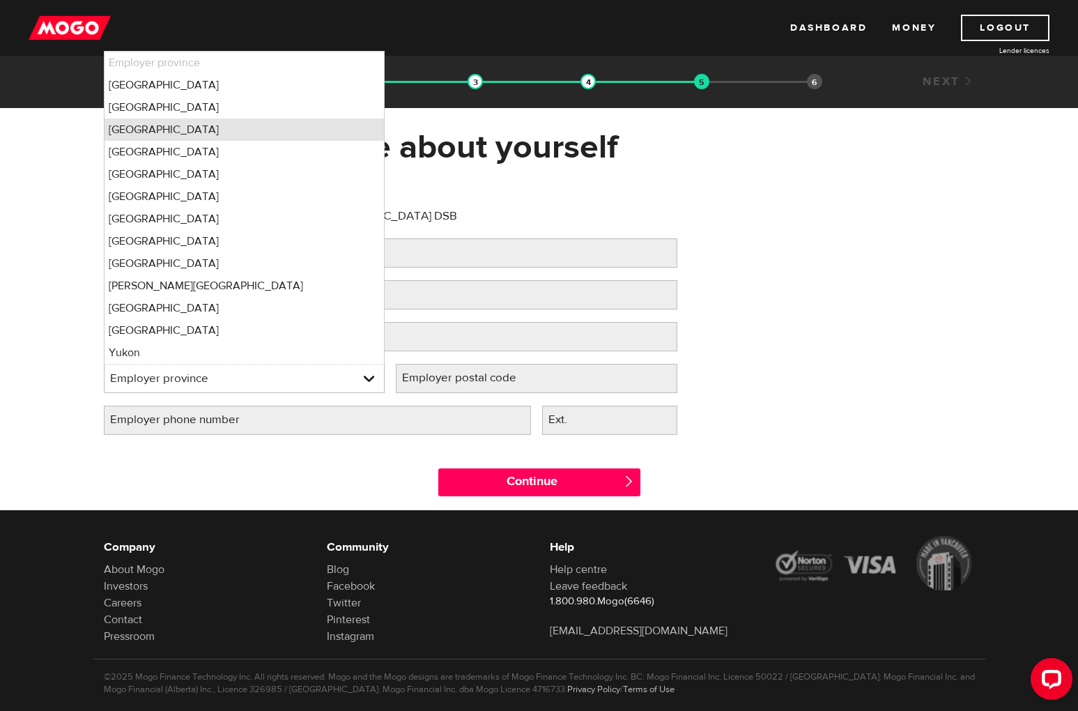
click at [191, 135] on li "Ontario" at bounding box center [245, 130] width 280 height 22
select select "ON"
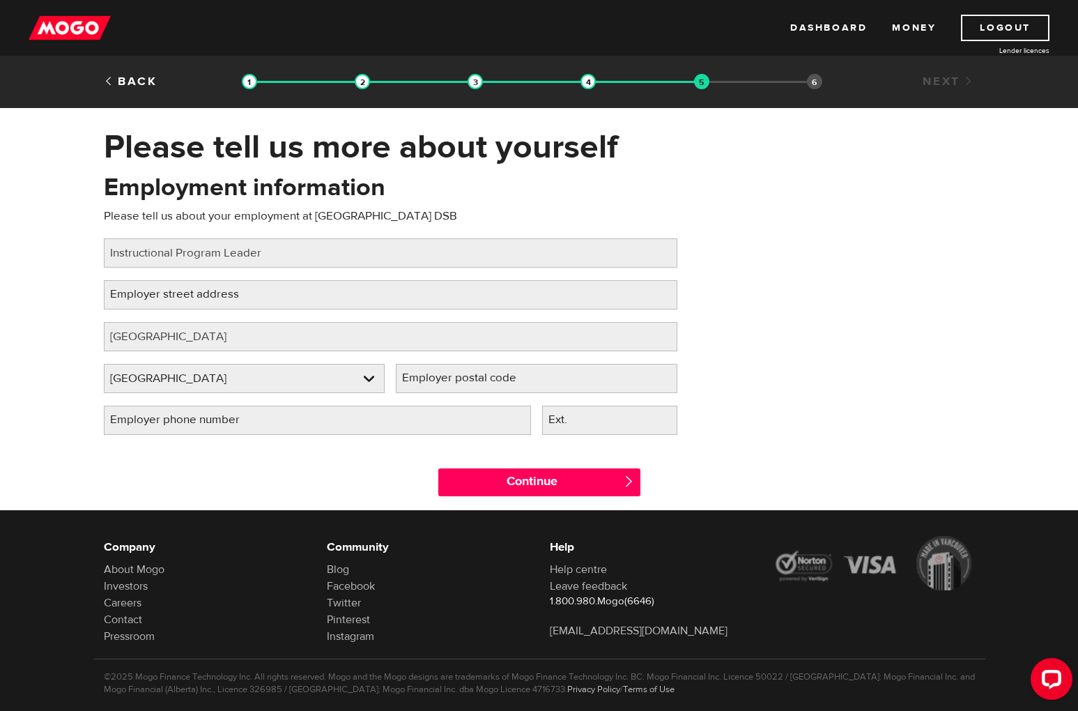
click at [420, 369] on label "Employer postal code" at bounding box center [470, 378] width 149 height 29
click at [420, 369] on input "Employer postal code" at bounding box center [537, 378] width 282 height 29
click at [475, 482] on input "Continue" at bounding box center [539, 482] width 202 height 28
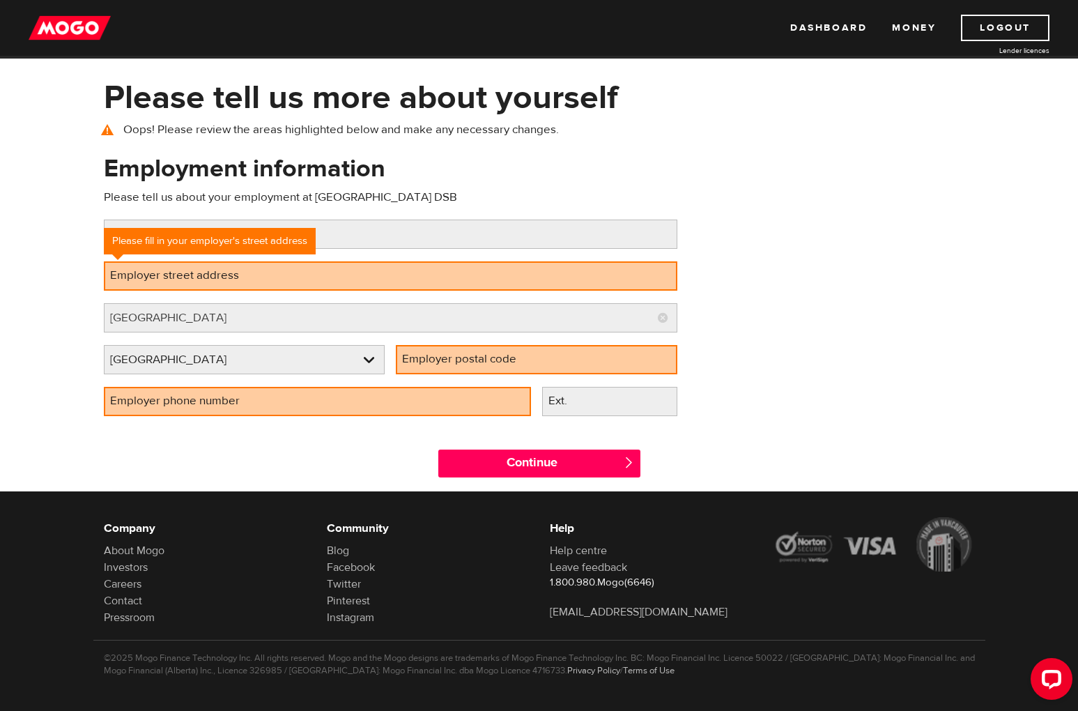
scroll to position [51, 0]
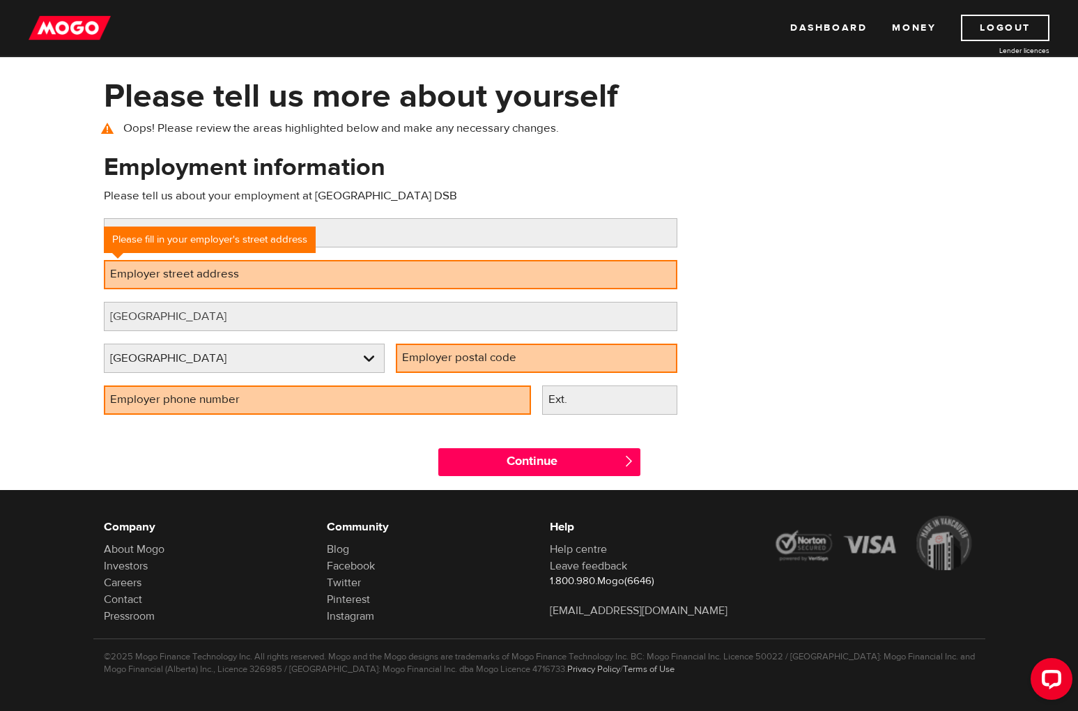
click at [206, 273] on label "Employer street address" at bounding box center [186, 274] width 164 height 29
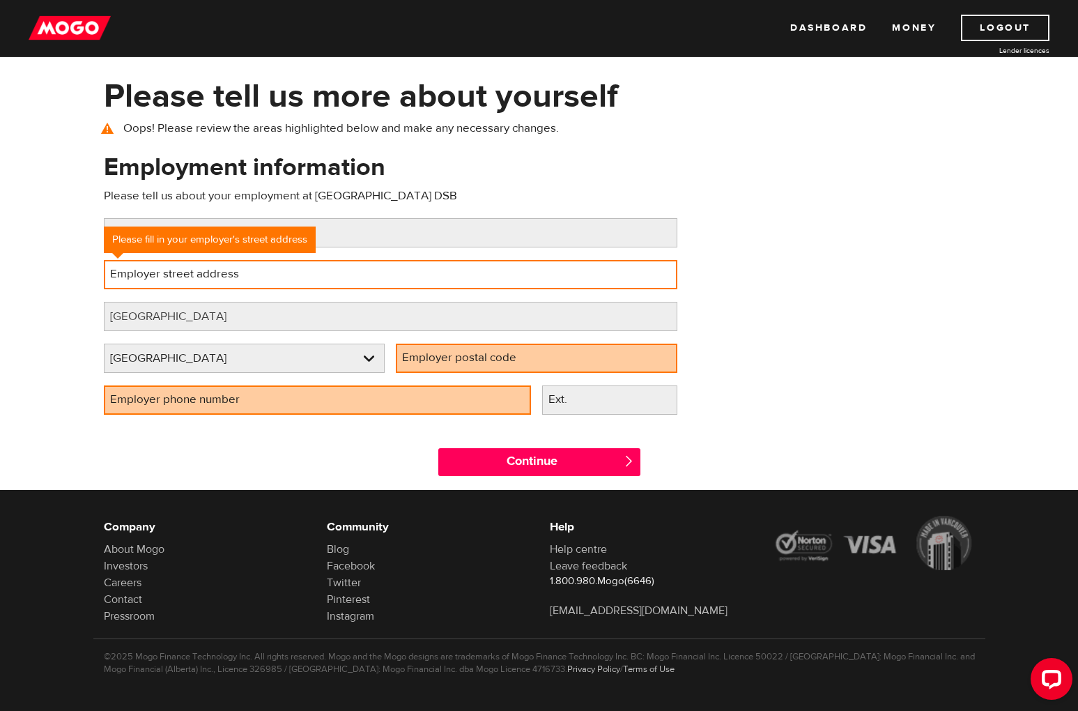
click at [206, 273] on input "Employer street address" at bounding box center [391, 274] width 574 height 29
paste input "3250 New St"
type input "3250 New Street"
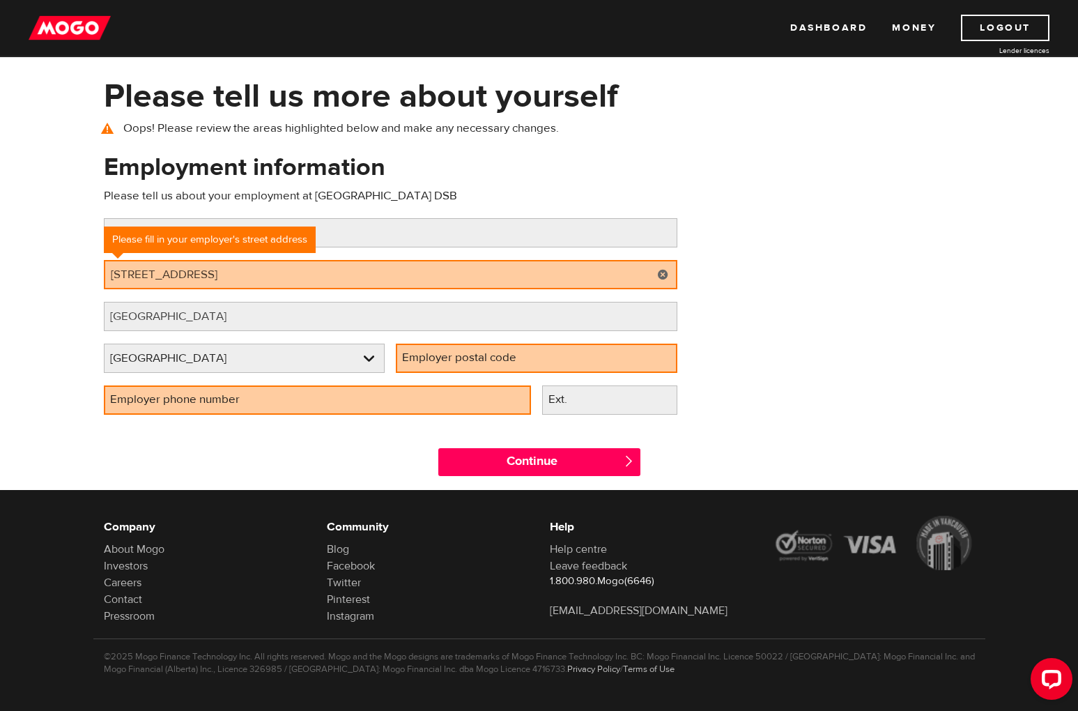
click at [443, 354] on label "Employer postal code" at bounding box center [470, 358] width 149 height 29
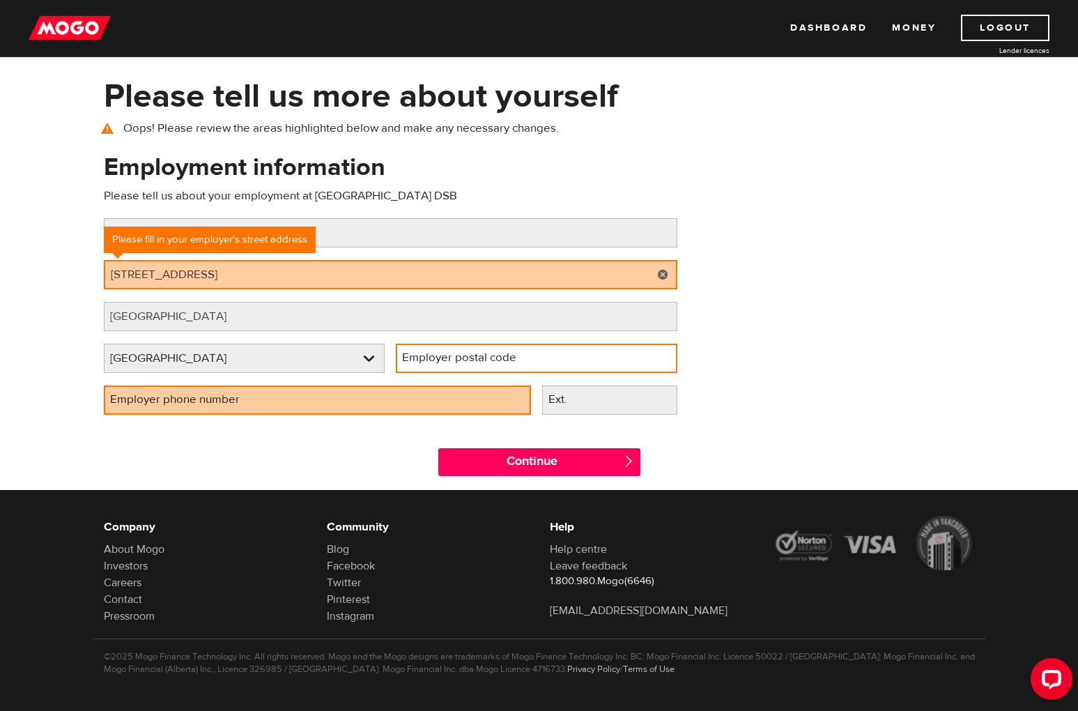
click at [443, 354] on input "Employer postal code" at bounding box center [537, 358] width 282 height 29
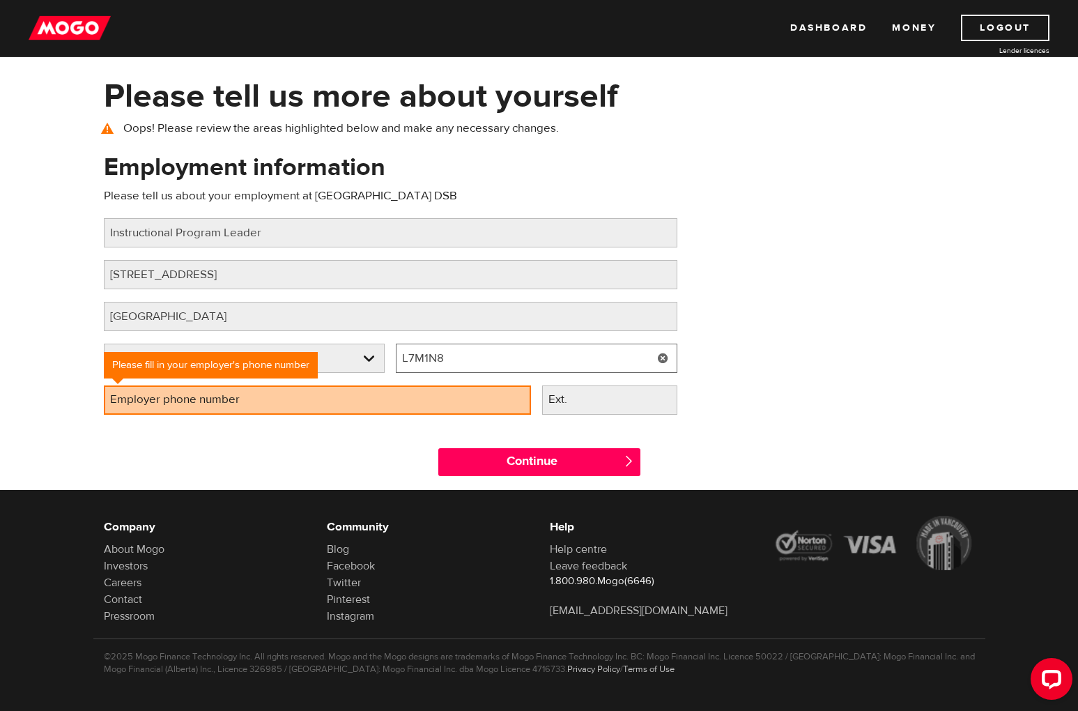
drag, startPoint x: 448, startPoint y: 357, endPoint x: 409, endPoint y: 357, distance: 38.3
click at [414, 358] on input "L7M1N8" at bounding box center [537, 358] width 282 height 29
type input "L7N1M8"
click at [183, 401] on label "Employer phone number" at bounding box center [186, 399] width 165 height 29
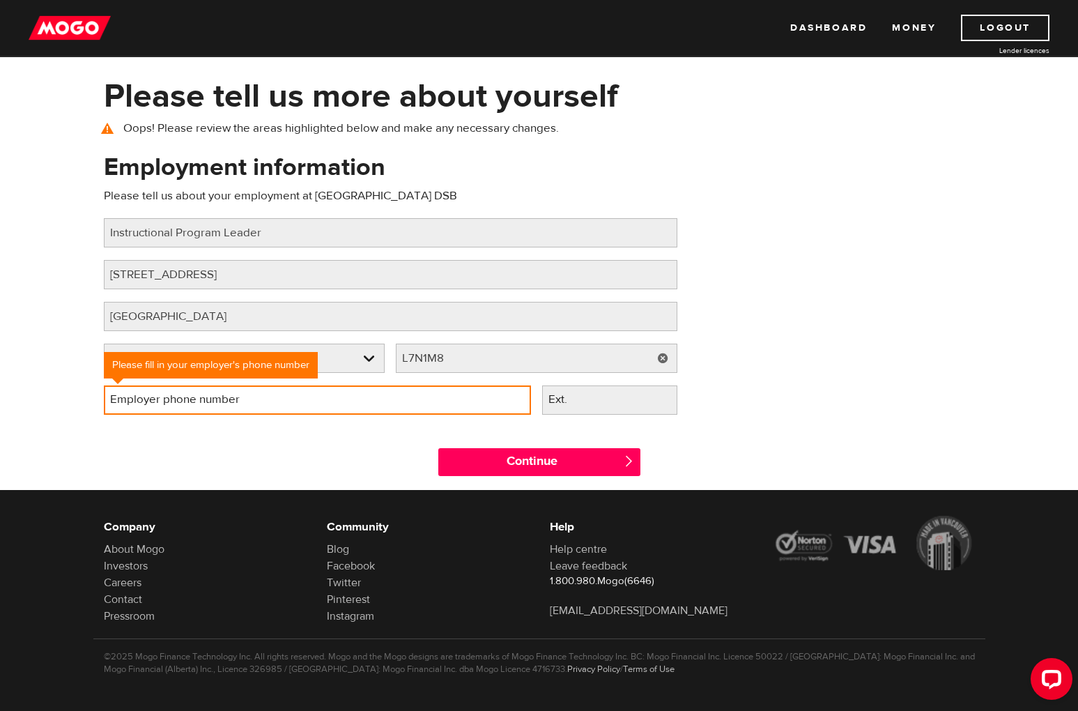
click at [183, 401] on input "Employer phone number" at bounding box center [317, 399] width 427 height 29
type input "(905) 631-6120"
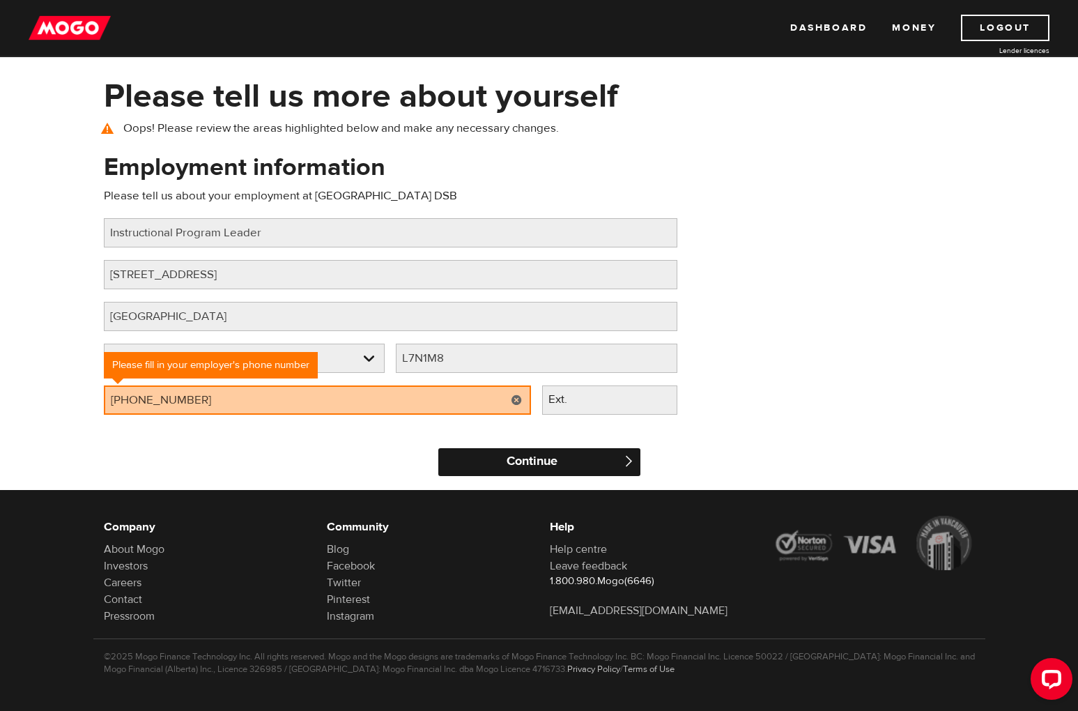
click at [582, 470] on input "Continue" at bounding box center [539, 462] width 202 height 28
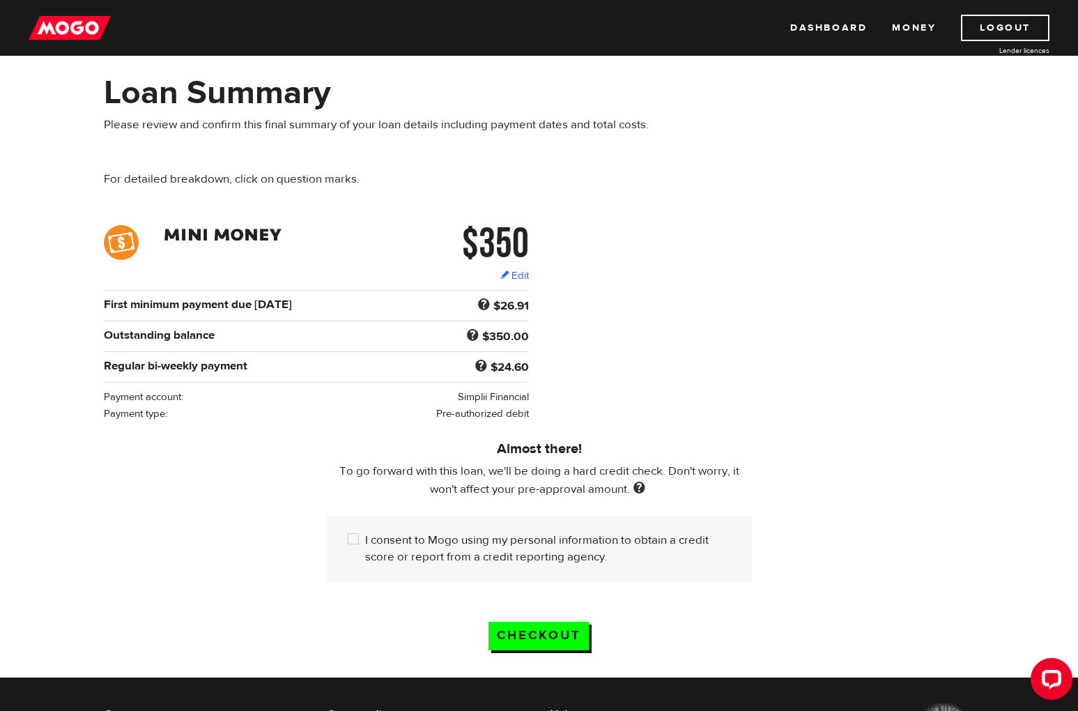
scroll to position [53, 0]
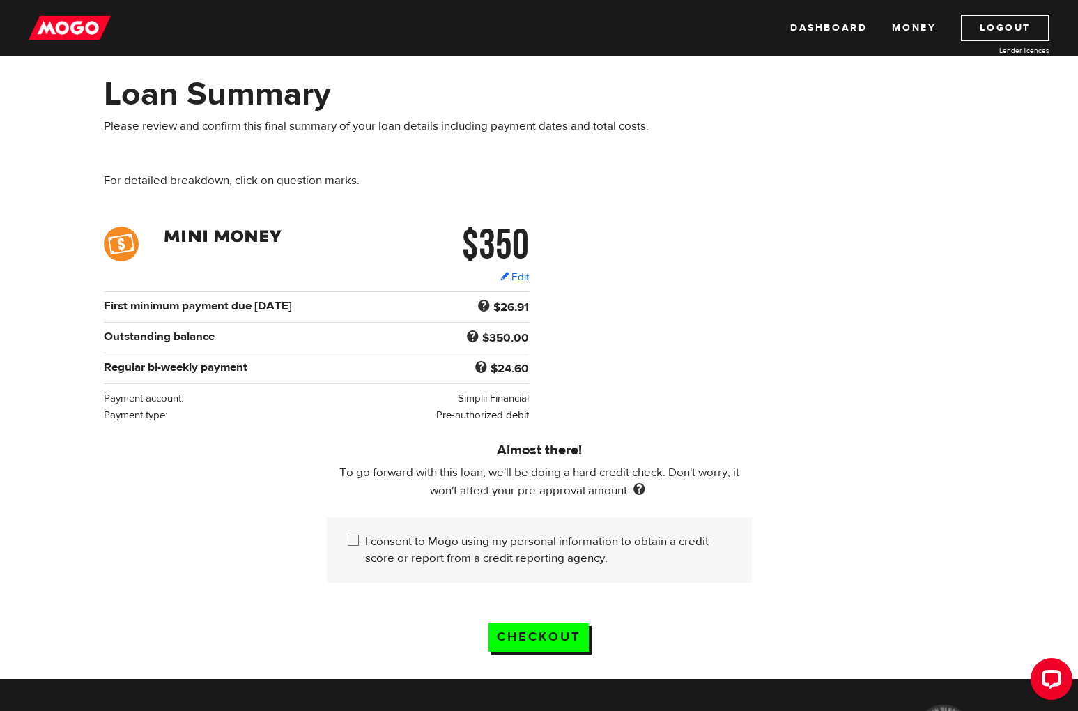
click at [352, 543] on input "I consent to Mogo using my personal information to obtain a credit score or rep…" at bounding box center [356, 541] width 17 height 17
checkbox input "true"
click at [560, 647] on input "Checkout" at bounding box center [539, 637] width 100 height 29
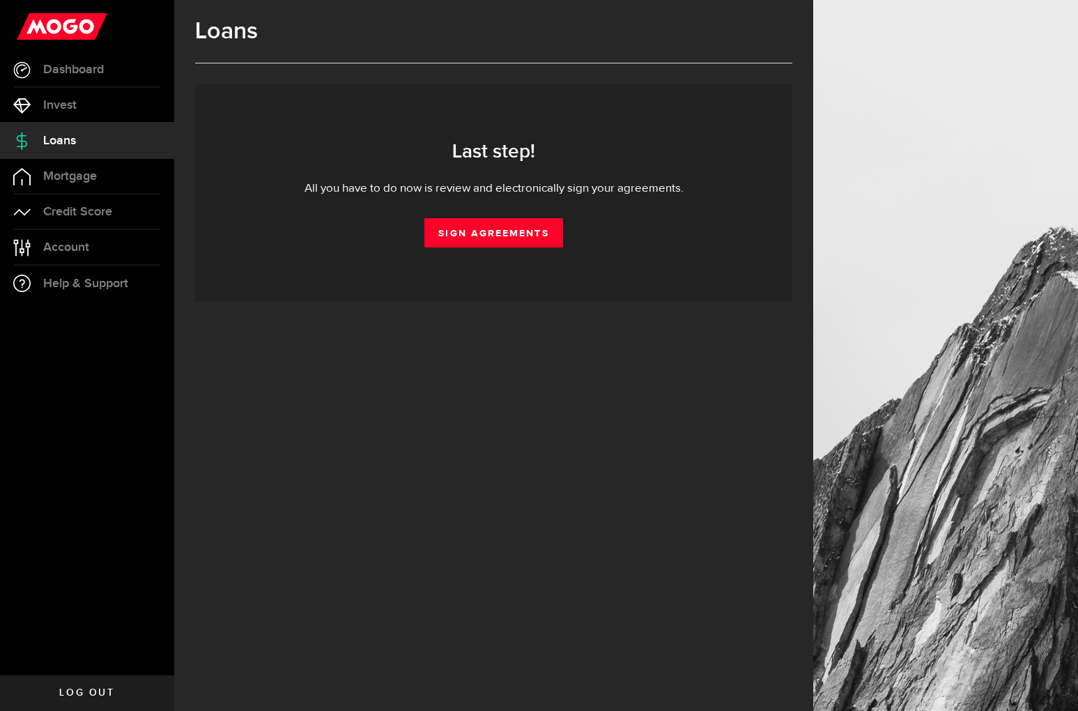
click at [500, 215] on div "Last step! All you have to do now is review and electronically sign your agreem…" at bounding box center [494, 193] width 556 height 109
click at [484, 243] on link "Sign Agreements" at bounding box center [494, 232] width 138 height 29
click at [516, 235] on link "Sign Agreements" at bounding box center [494, 232] width 138 height 29
drag, startPoint x: 625, startPoint y: 333, endPoint x: 616, endPoint y: 323, distance: 13.8
click at [625, 333] on div "Loans Generating your agreements... Your agreements are being generated... You …" at bounding box center [493, 355] width 639 height 711
